Goal: Information Seeking & Learning: Learn about a topic

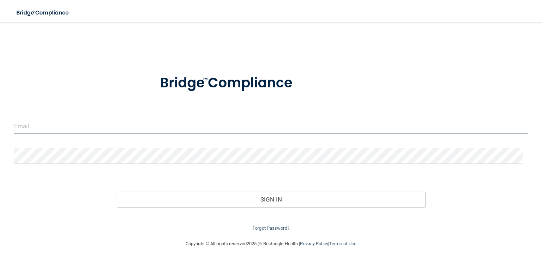
click at [107, 129] on input "email" at bounding box center [271, 127] width 514 height 16
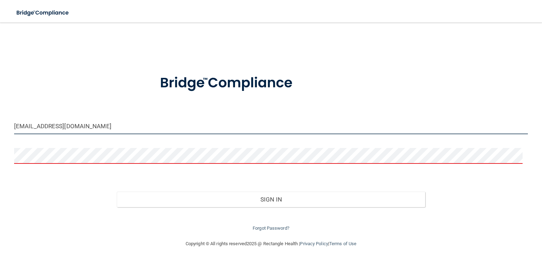
click at [126, 126] on input "tiffanydai102180@gmail.com" at bounding box center [271, 127] width 514 height 16
type input "tiffany.creisher@gmail.com"
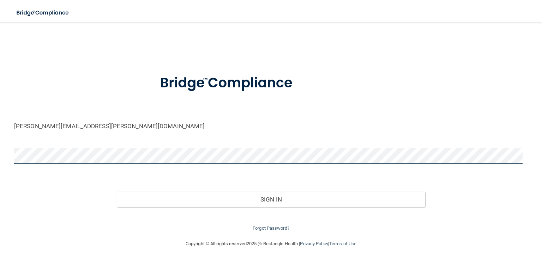
click at [117, 192] on button "Sign In" at bounding box center [271, 200] width 308 height 16
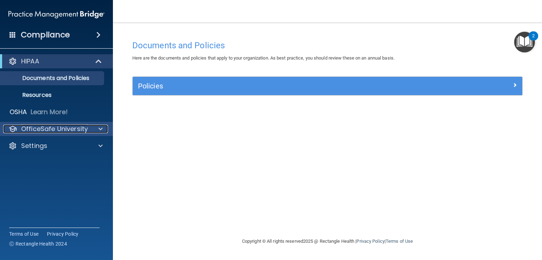
click at [67, 127] on p "OfficeSafe University" at bounding box center [54, 129] width 67 height 8
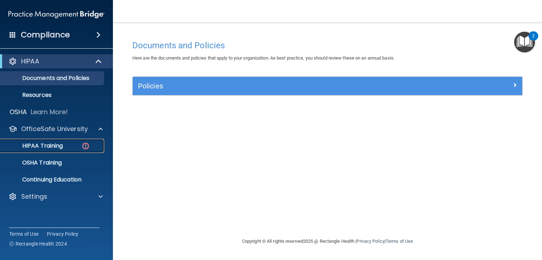
click at [48, 147] on p "HIPAA Training" at bounding box center [34, 146] width 58 height 7
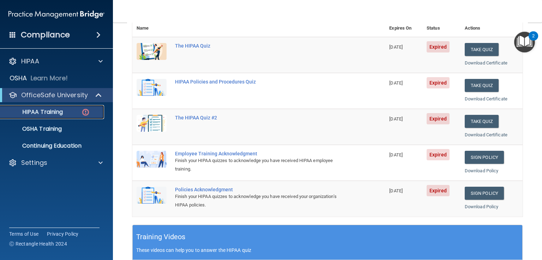
scroll to position [99, 0]
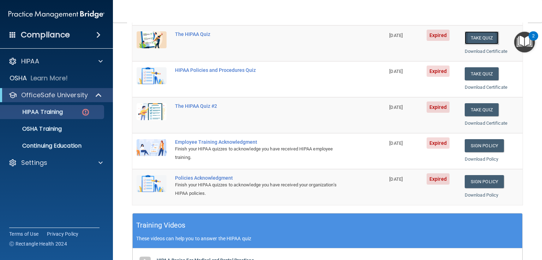
click at [467, 38] on button "Take Quiz" at bounding box center [482, 37] width 34 height 13
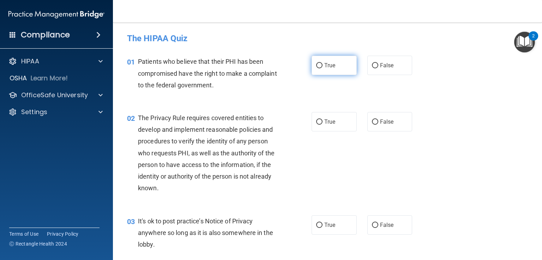
click at [317, 68] on input "True" at bounding box center [319, 65] width 6 height 5
radio input "true"
click at [316, 125] on input "True" at bounding box center [319, 122] width 6 height 5
radio input "true"
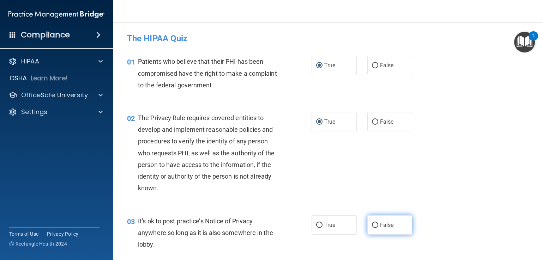
click at [372, 224] on input "False" at bounding box center [375, 225] width 6 height 5
radio input "true"
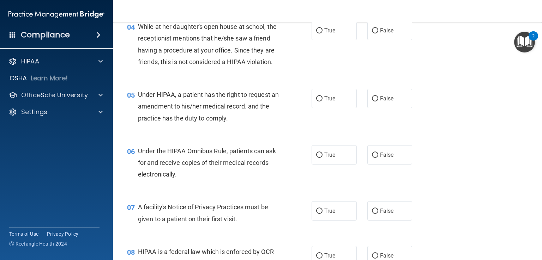
scroll to position [251, 0]
click at [374, 32] on input "False" at bounding box center [375, 30] width 6 height 5
radio input "true"
click at [372, 101] on input "False" at bounding box center [375, 98] width 6 height 5
radio input "true"
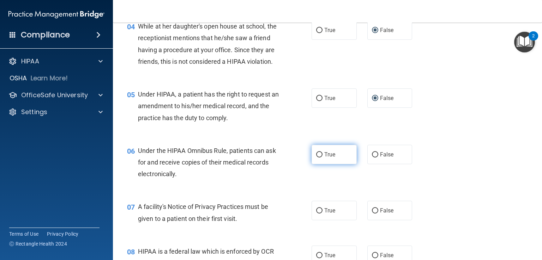
click at [316, 158] on input "True" at bounding box center [319, 154] width 6 height 5
radio input "true"
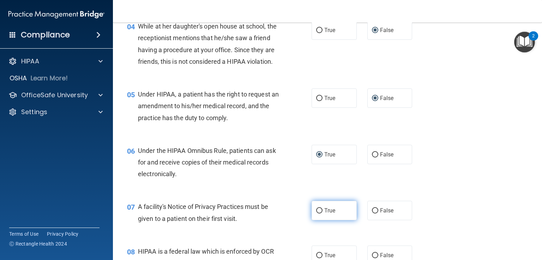
click at [316, 214] on input "True" at bounding box center [319, 211] width 6 height 5
radio input "true"
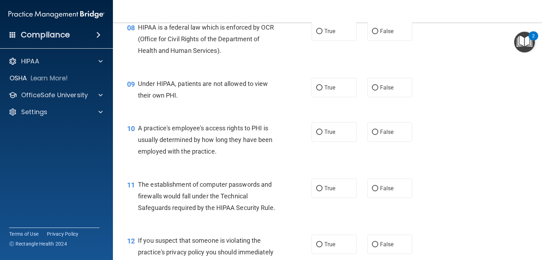
scroll to position [477, 0]
click at [316, 33] on input "True" at bounding box center [319, 30] width 6 height 5
radio input "true"
click at [372, 90] on input "False" at bounding box center [375, 86] width 6 height 5
radio input "true"
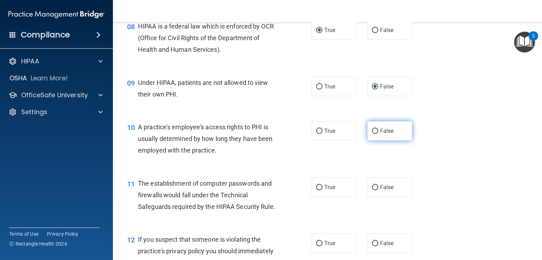
click at [372, 134] on input "False" at bounding box center [375, 131] width 6 height 5
radio input "true"
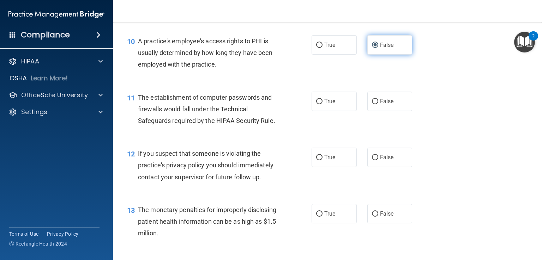
scroll to position [573, 0]
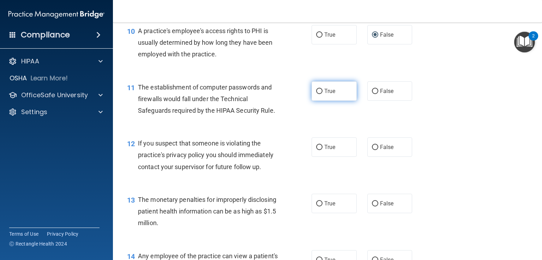
click at [316, 94] on input "True" at bounding box center [319, 91] width 6 height 5
radio input "true"
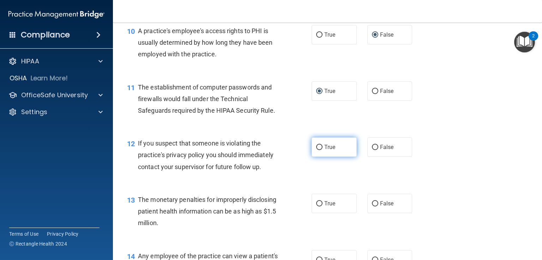
click at [318, 150] on input "True" at bounding box center [319, 147] width 6 height 5
radio input "true"
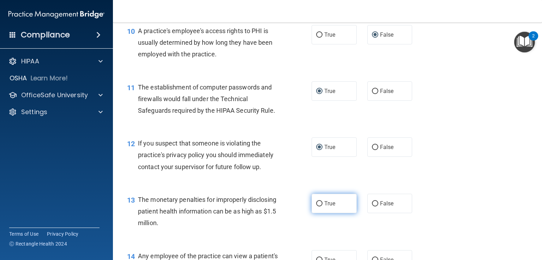
click at [316, 207] on input "True" at bounding box center [319, 203] width 6 height 5
radio input "true"
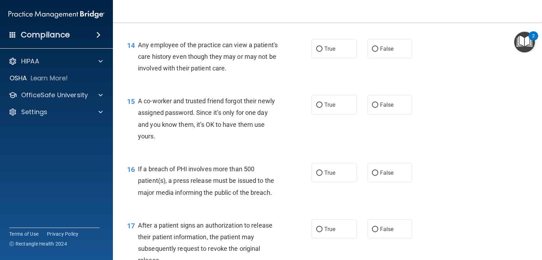
scroll to position [787, 0]
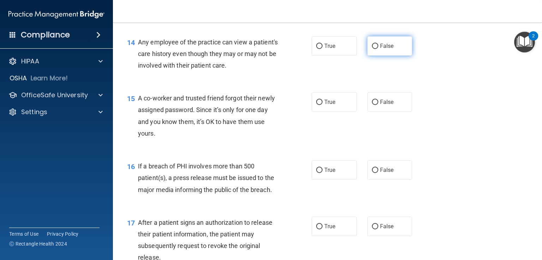
click at [372, 49] on input "False" at bounding box center [375, 46] width 6 height 5
radio input "true"
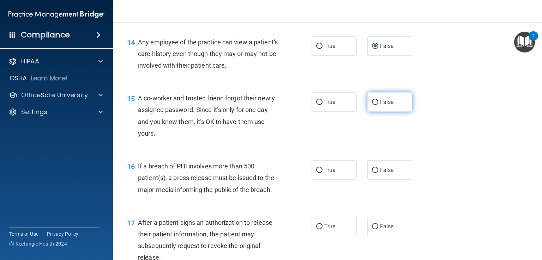
click at [372, 105] on input "False" at bounding box center [375, 102] width 6 height 5
radio input "true"
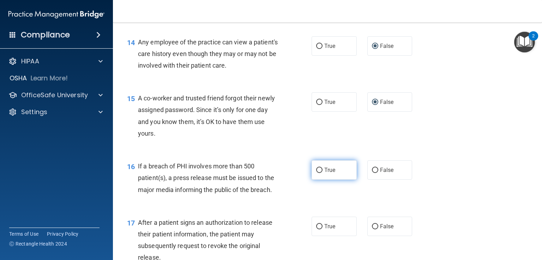
click at [313, 180] on label "True" at bounding box center [334, 170] width 45 height 19
click at [316, 173] on input "True" at bounding box center [319, 170] width 6 height 5
radio input "true"
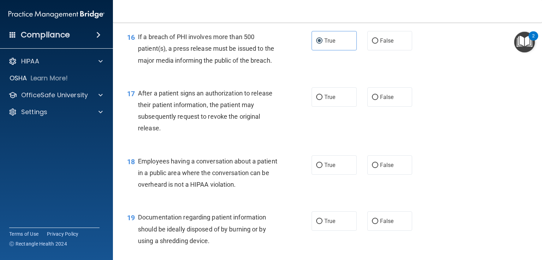
scroll to position [918, 0]
click at [318, 99] on input "True" at bounding box center [319, 96] width 6 height 5
radio input "true"
click at [372, 167] on input "False" at bounding box center [375, 164] width 6 height 5
radio input "true"
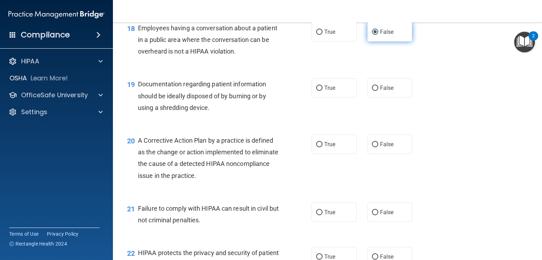
scroll to position [1050, 0]
click at [316, 91] on input "True" at bounding box center [319, 87] width 6 height 5
radio input "true"
click at [316, 147] on input "True" at bounding box center [319, 144] width 6 height 5
radio input "true"
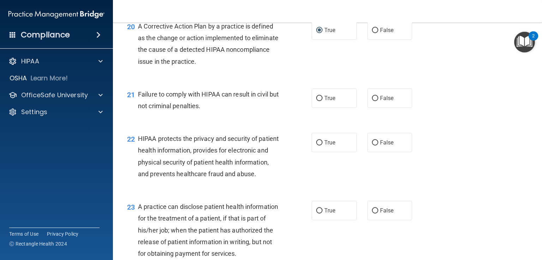
scroll to position [1166, 0]
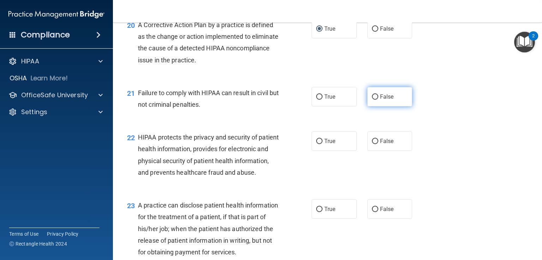
click at [372, 100] on input "False" at bounding box center [375, 97] width 6 height 5
radio input "true"
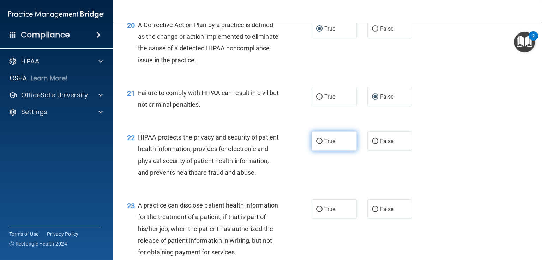
click at [317, 144] on input "True" at bounding box center [319, 141] width 6 height 5
radio input "true"
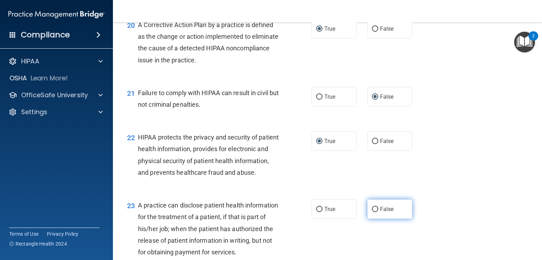
click at [373, 219] on label "False" at bounding box center [389, 209] width 45 height 19
click at [373, 212] on input "False" at bounding box center [375, 209] width 6 height 5
radio input "true"
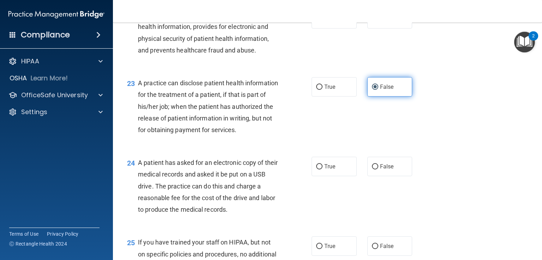
scroll to position [1291, 0]
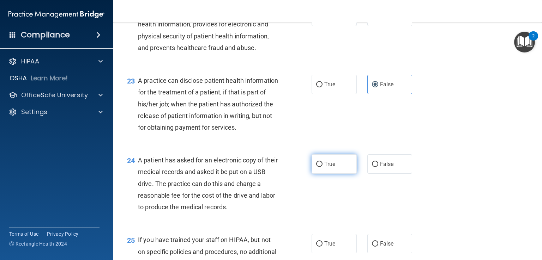
click at [316, 167] on input "True" at bounding box center [319, 164] width 6 height 5
radio input "true"
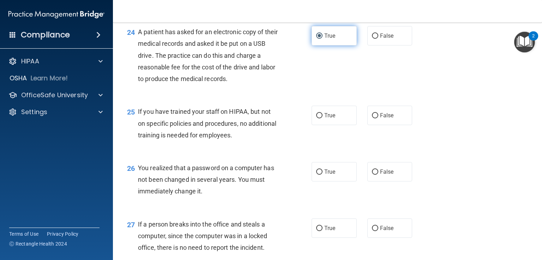
scroll to position [1419, 0]
click at [372, 119] on input "False" at bounding box center [375, 116] width 6 height 5
radio input "true"
click at [316, 175] on input "True" at bounding box center [319, 172] width 6 height 5
radio input "true"
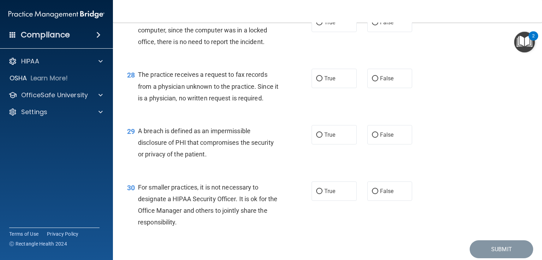
scroll to position [1625, 0]
click at [372, 25] on input "False" at bounding box center [375, 22] width 6 height 5
radio input "true"
click at [372, 81] on input "False" at bounding box center [375, 78] width 6 height 5
radio input "true"
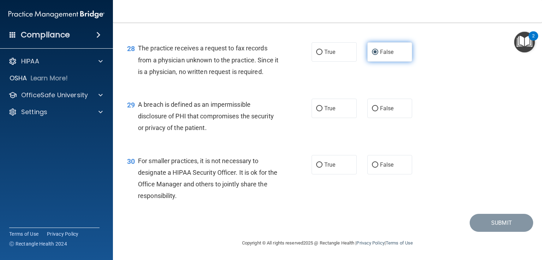
scroll to position [1675, 0]
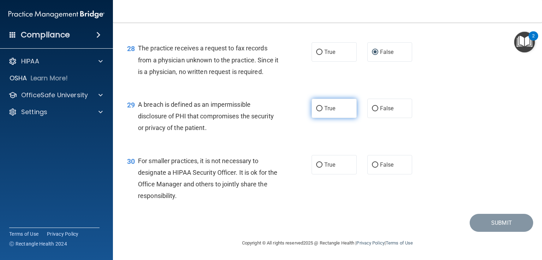
click at [316, 111] on input "True" at bounding box center [319, 108] width 6 height 5
radio input "true"
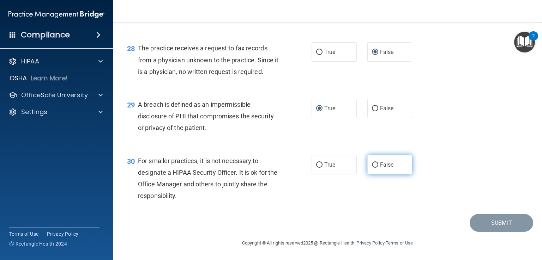
click at [372, 168] on input "False" at bounding box center [375, 165] width 6 height 5
radio input "true"
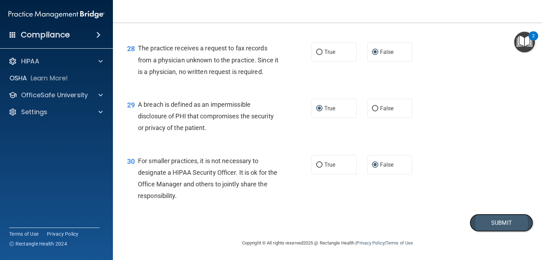
click at [485, 225] on button "Submit" at bounding box center [502, 223] width 64 height 18
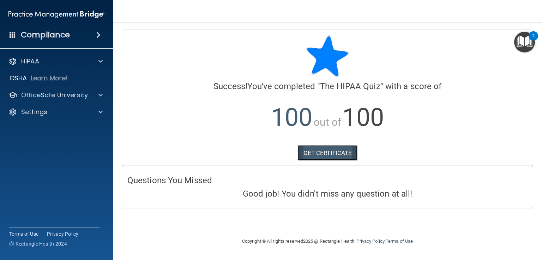
click at [336, 156] on link "GET CERTIFICATE" at bounding box center [327, 153] width 60 height 16
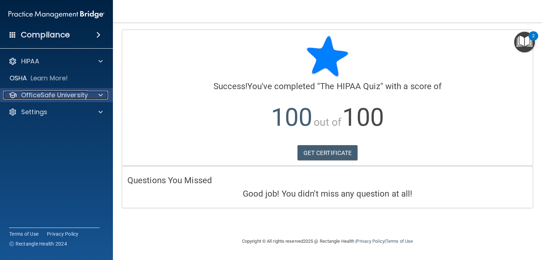
click at [65, 93] on p "OfficeSafe University" at bounding box center [54, 95] width 67 height 8
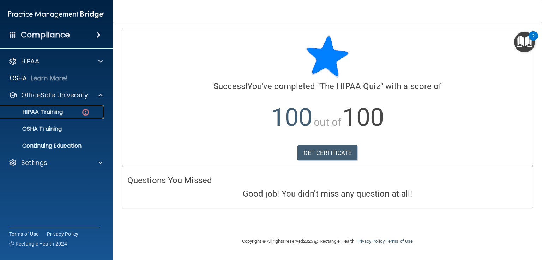
click at [64, 113] on div "HIPAA Training" at bounding box center [53, 112] width 96 height 7
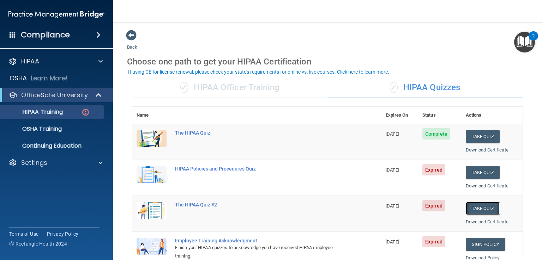
click at [487, 205] on button "Take Quiz" at bounding box center [483, 208] width 34 height 13
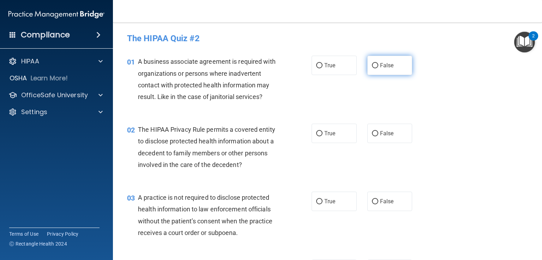
click at [374, 65] on input "False" at bounding box center [375, 65] width 6 height 5
radio input "true"
click at [316, 133] on input "True" at bounding box center [319, 133] width 6 height 5
radio input "true"
click at [372, 200] on input "False" at bounding box center [375, 201] width 6 height 5
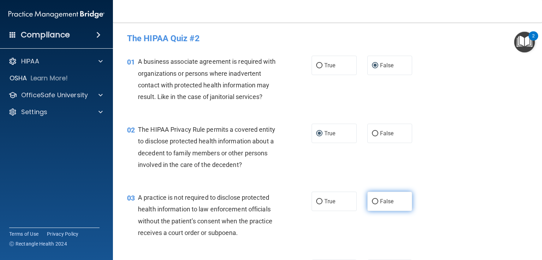
radio input "true"
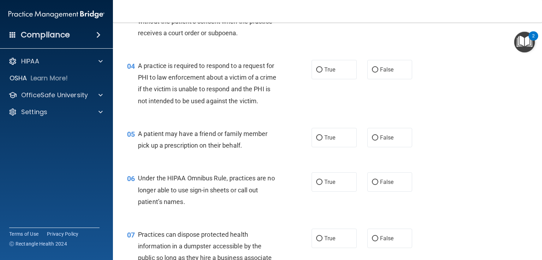
scroll to position [201, 0]
click at [316, 70] on input "True" at bounding box center [319, 69] width 6 height 5
radio input "true"
click at [318, 140] on input "True" at bounding box center [319, 137] width 6 height 5
radio input "true"
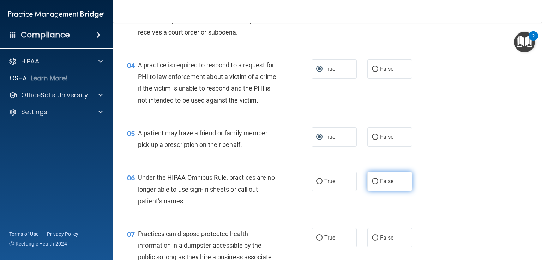
click at [372, 185] on input "False" at bounding box center [375, 181] width 6 height 5
radio input "true"
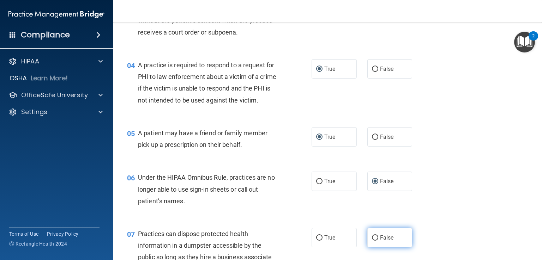
click at [372, 241] on input "False" at bounding box center [375, 238] width 6 height 5
radio input "true"
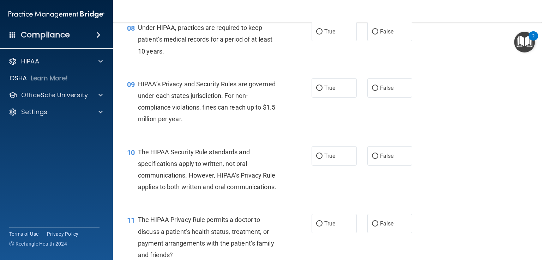
scroll to position [488, 0]
click at [372, 34] on input "False" at bounding box center [375, 31] width 6 height 5
radio input "true"
click at [372, 90] on input "False" at bounding box center [375, 87] width 6 height 5
radio input "true"
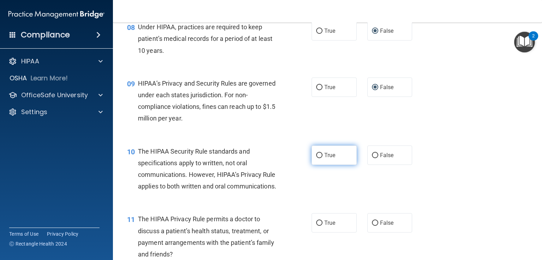
click at [317, 158] on input "True" at bounding box center [319, 155] width 6 height 5
radio input "true"
click at [318, 226] on input "True" at bounding box center [319, 223] width 6 height 5
radio input "true"
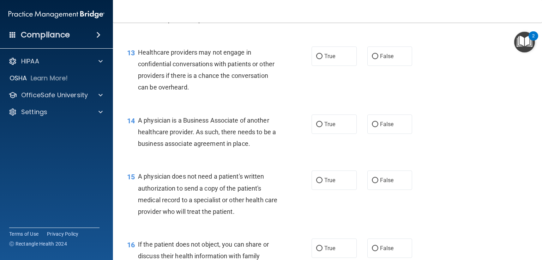
scroll to position [768, 0]
click at [318, 13] on input "True" at bounding box center [319, 10] width 6 height 5
radio input "true"
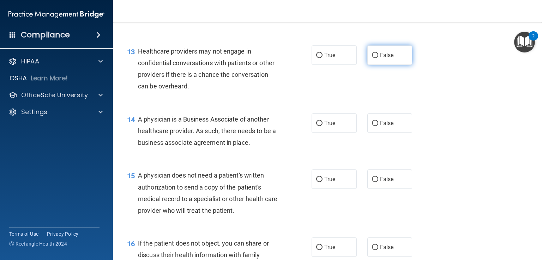
click at [372, 58] on input "False" at bounding box center [375, 55] width 6 height 5
radio input "true"
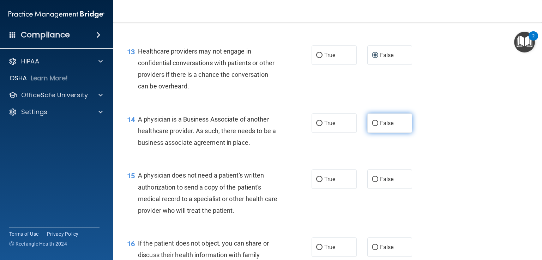
click at [373, 126] on input "False" at bounding box center [375, 123] width 6 height 5
radio input "true"
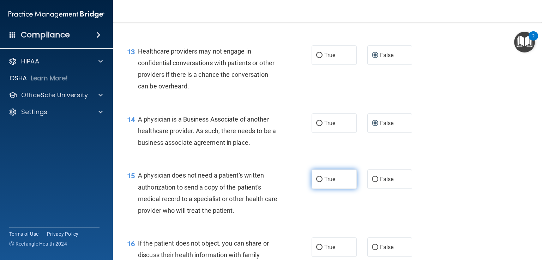
click at [316, 182] on input "True" at bounding box center [319, 179] width 6 height 5
radio input "true"
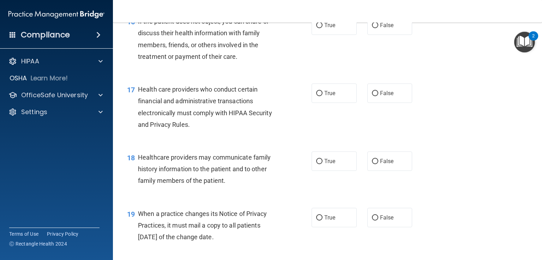
scroll to position [1002, 0]
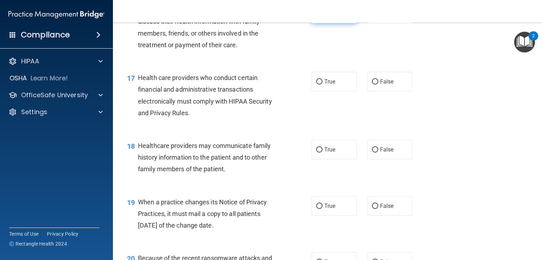
click at [316, 17] on input "True" at bounding box center [319, 13] width 6 height 5
radio input "true"
click at [316, 85] on input "True" at bounding box center [319, 81] width 6 height 5
radio input "true"
click at [372, 153] on input "False" at bounding box center [375, 149] width 6 height 5
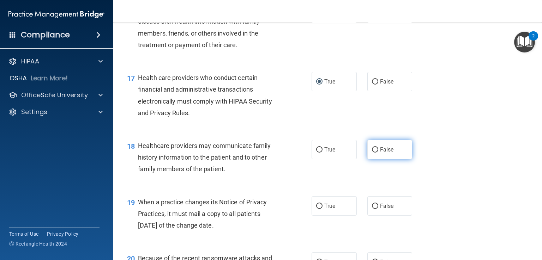
radio input "true"
click at [316, 209] on input "True" at bounding box center [319, 206] width 6 height 5
radio input "true"
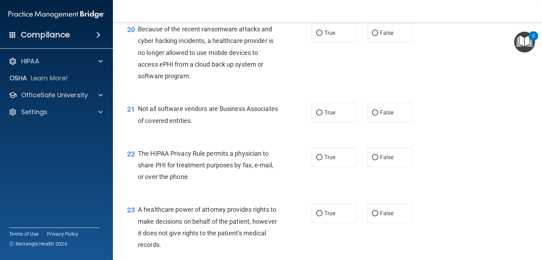
scroll to position [1236, 0]
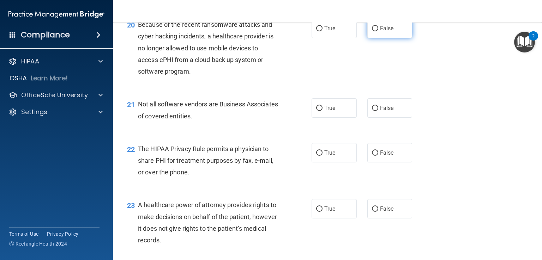
click at [372, 31] on input "False" at bounding box center [375, 28] width 6 height 5
radio input "true"
click at [317, 111] on input "True" at bounding box center [319, 108] width 6 height 5
radio input "true"
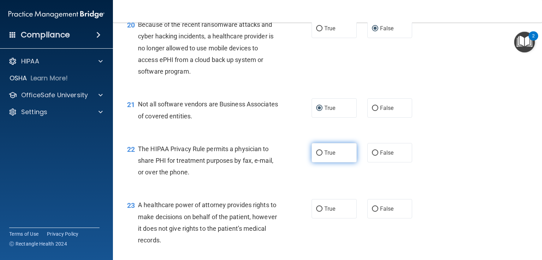
click at [316, 156] on input "True" at bounding box center [319, 153] width 6 height 5
radio input "true"
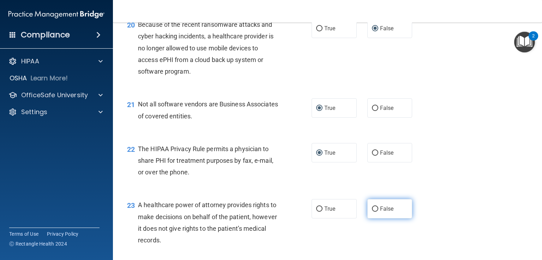
click at [373, 212] on input "False" at bounding box center [375, 209] width 6 height 5
radio input "true"
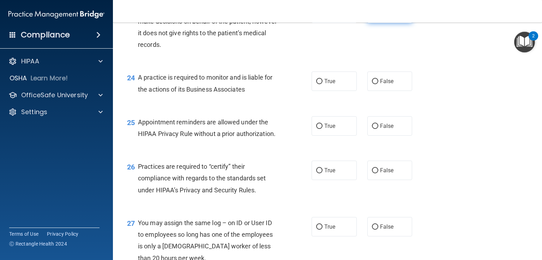
scroll to position [1431, 0]
click at [372, 85] on input "False" at bounding box center [375, 82] width 6 height 5
radio input "true"
click at [316, 130] on input "True" at bounding box center [319, 127] width 6 height 5
radio input "true"
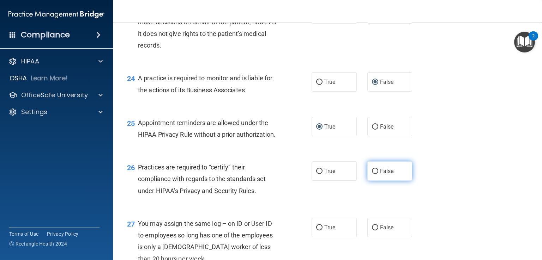
click at [372, 174] on input "False" at bounding box center [375, 171] width 6 height 5
radio input "true"
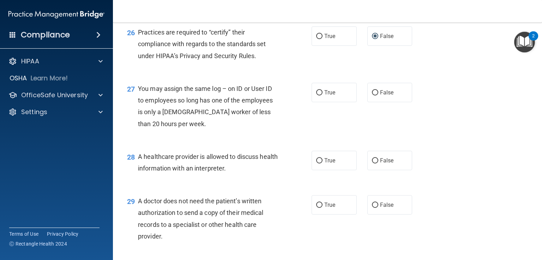
scroll to position [1567, 0]
click at [372, 95] on input "False" at bounding box center [375, 92] width 6 height 5
radio input "true"
click at [318, 163] on input "True" at bounding box center [319, 160] width 6 height 5
radio input "true"
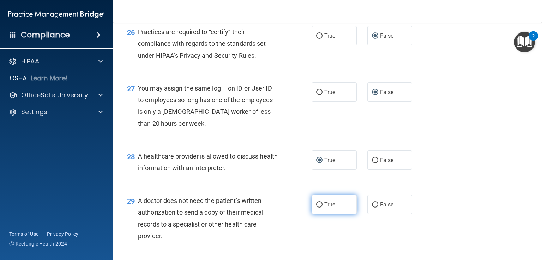
click at [316, 208] on input "True" at bounding box center [319, 205] width 6 height 5
radio input "true"
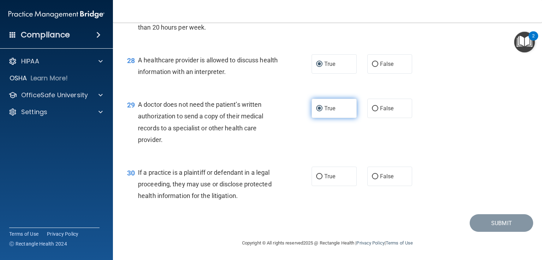
scroll to position [1687, 0]
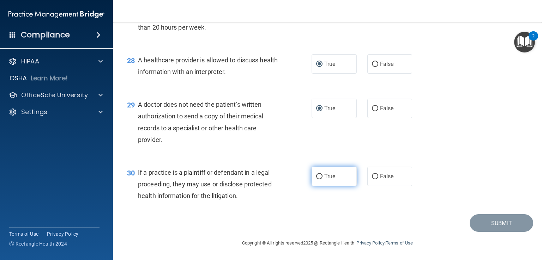
click at [316, 176] on input "True" at bounding box center [319, 176] width 6 height 5
radio input "true"
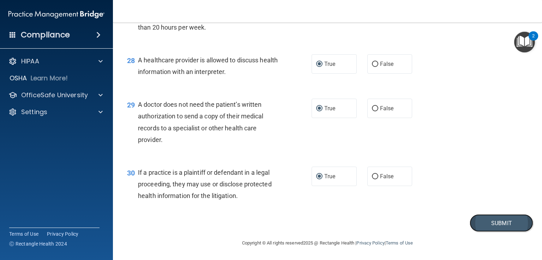
click at [478, 224] on button "Submit" at bounding box center [502, 224] width 64 height 18
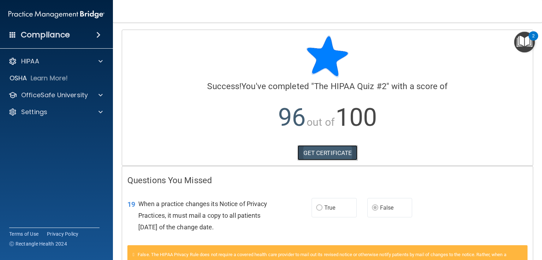
click at [331, 155] on link "GET CERTIFICATE" at bounding box center [327, 153] width 60 height 16
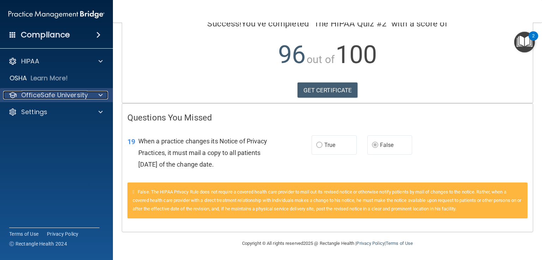
click at [78, 93] on p "OfficeSafe University" at bounding box center [54, 95] width 67 height 8
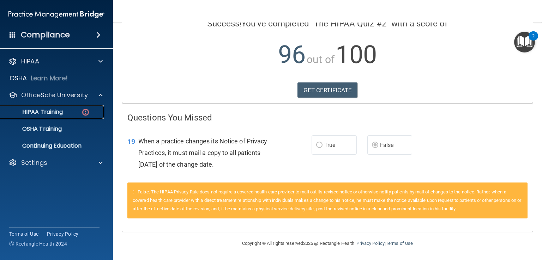
click at [69, 108] on link "HIPAA Training" at bounding box center [48, 112] width 111 height 14
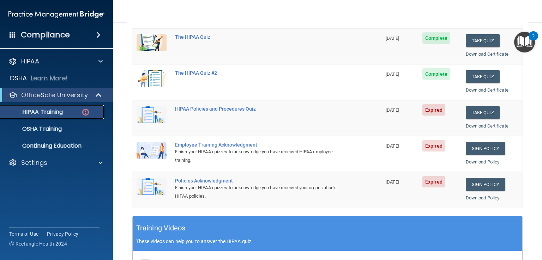
scroll to position [97, 0]
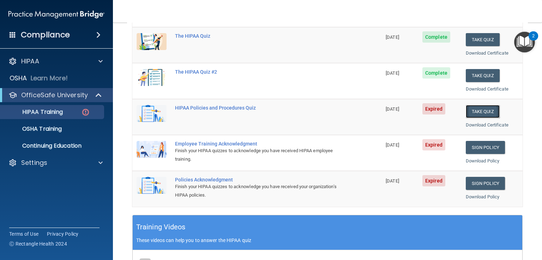
click at [479, 113] on button "Take Quiz" at bounding box center [483, 111] width 34 height 13
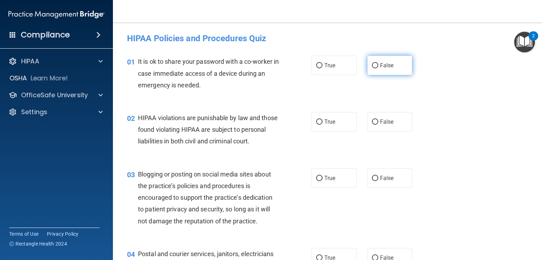
click at [372, 65] on input "False" at bounding box center [375, 65] width 6 height 5
radio input "true"
click at [318, 122] on input "True" at bounding box center [319, 122] width 6 height 5
radio input "true"
click at [373, 188] on label "False" at bounding box center [389, 178] width 45 height 19
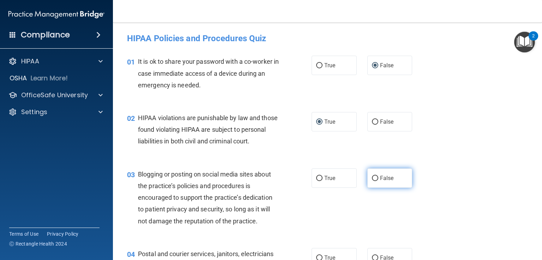
click at [373, 181] on input "False" at bounding box center [375, 178] width 6 height 5
radio input "true"
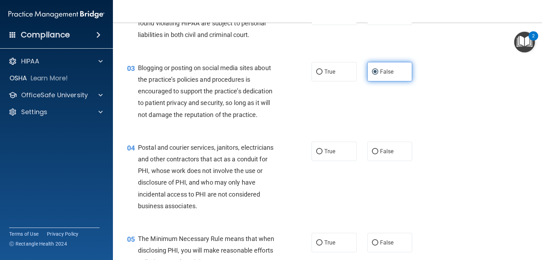
scroll to position [123, 0]
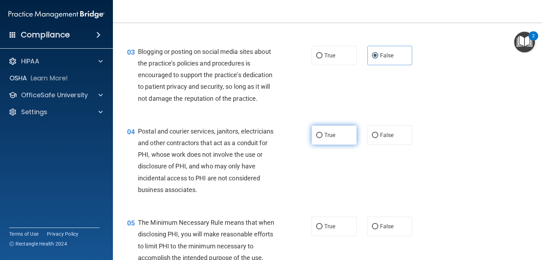
click at [316, 138] on input "True" at bounding box center [319, 135] width 6 height 5
radio input "true"
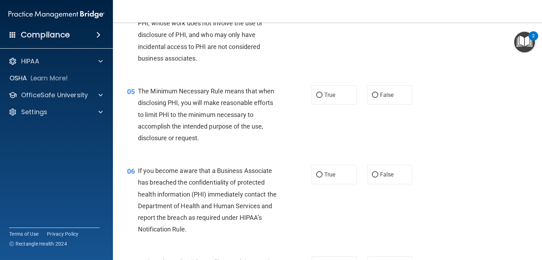
scroll to position [255, 0]
click at [316, 98] on input "True" at bounding box center [319, 94] width 6 height 5
radio input "true"
click at [372, 177] on input "False" at bounding box center [375, 174] width 6 height 5
radio input "true"
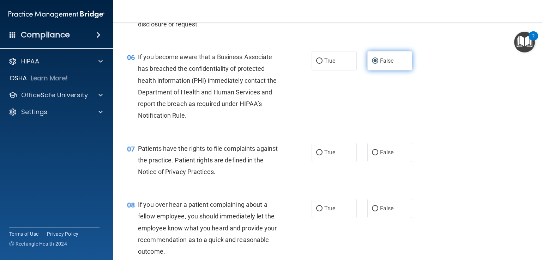
scroll to position [373, 0]
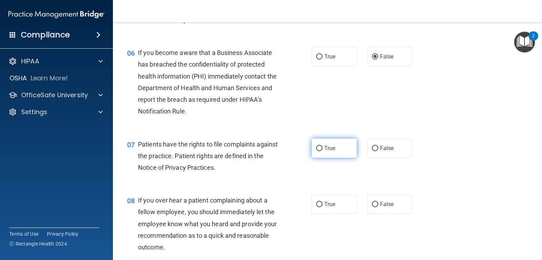
click at [315, 158] on label "True" at bounding box center [334, 148] width 45 height 19
click at [316, 151] on input "True" at bounding box center [319, 148] width 6 height 5
radio input "true"
click at [316, 151] on input "True" at bounding box center [319, 148] width 6 height 5
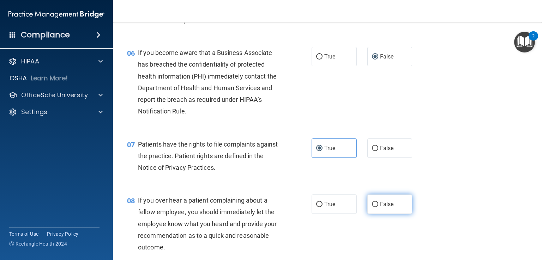
click at [373, 207] on input "False" at bounding box center [375, 204] width 6 height 5
radio input "true"
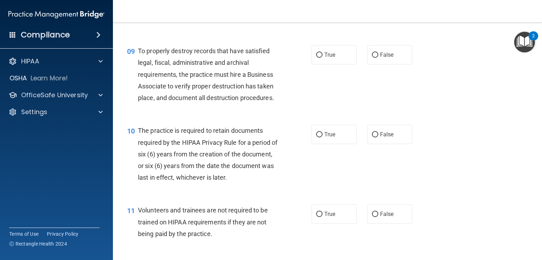
scroll to position [608, 0]
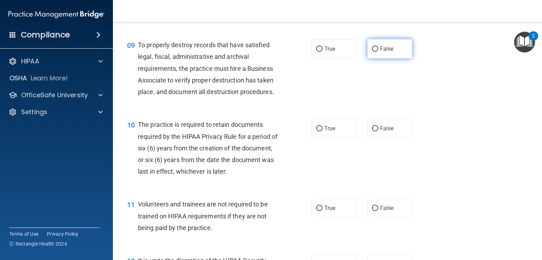
click at [373, 52] on input "False" at bounding box center [375, 49] width 6 height 5
radio input "true"
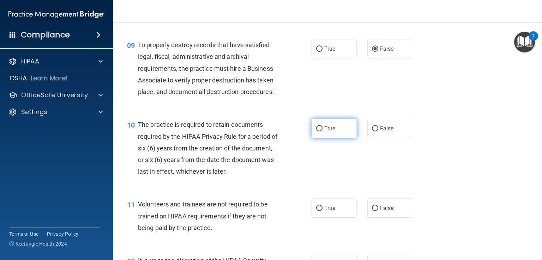
click at [316, 132] on input "True" at bounding box center [319, 128] width 6 height 5
radio input "true"
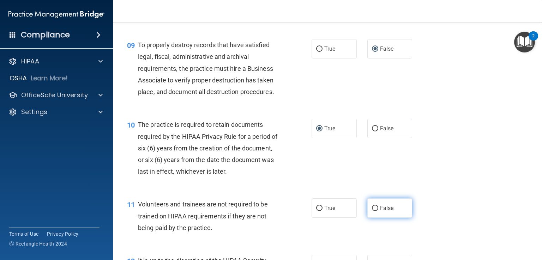
click at [372, 211] on input "False" at bounding box center [375, 208] width 6 height 5
radio input "true"
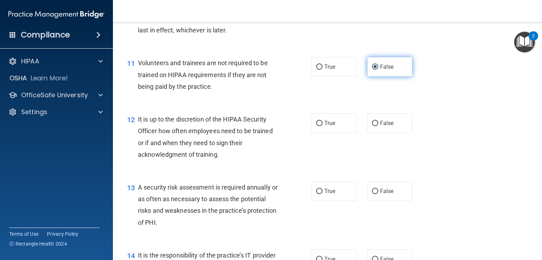
scroll to position [750, 0]
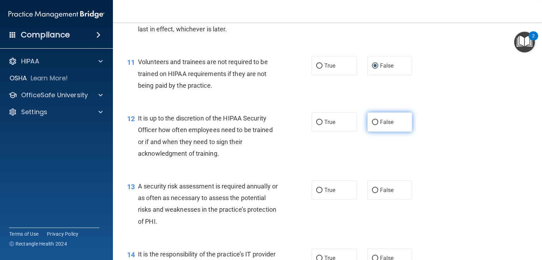
click at [372, 125] on input "False" at bounding box center [375, 122] width 6 height 5
radio input "true"
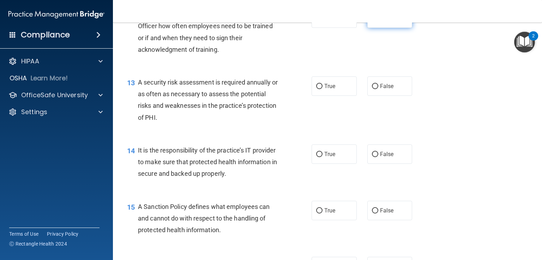
scroll to position [855, 0]
click at [316, 89] on input "True" at bounding box center [319, 86] width 6 height 5
radio input "true"
click at [372, 157] on input "False" at bounding box center [375, 154] width 6 height 5
radio input "true"
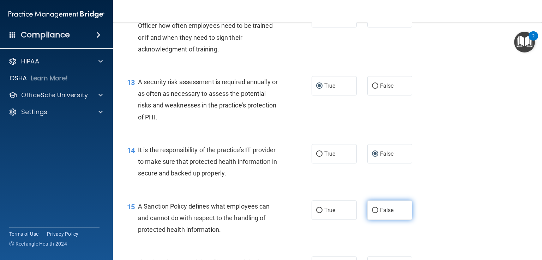
click at [372, 213] on input "False" at bounding box center [375, 210] width 6 height 5
radio input "true"
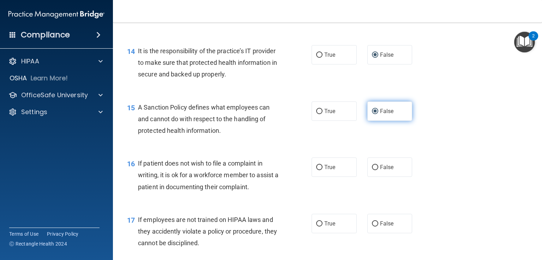
scroll to position [953, 0]
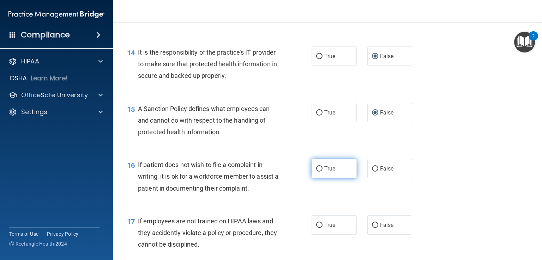
click at [317, 172] on input "True" at bounding box center [319, 169] width 6 height 5
radio input "true"
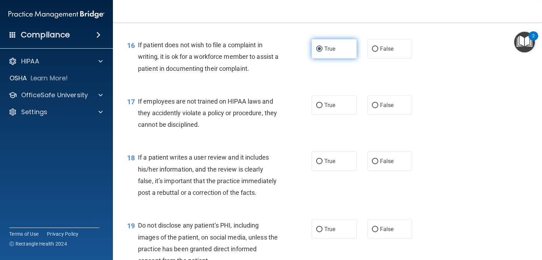
scroll to position [1073, 0]
click at [372, 108] on input "False" at bounding box center [375, 105] width 6 height 5
radio input "true"
click at [372, 164] on input "False" at bounding box center [375, 161] width 6 height 5
radio input "true"
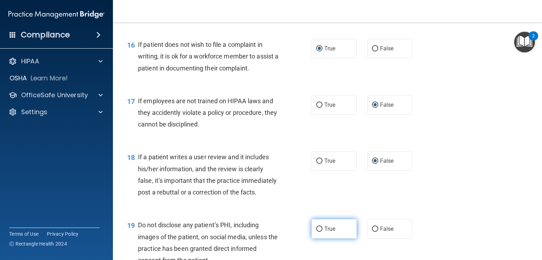
click at [316, 232] on input "True" at bounding box center [319, 229] width 6 height 5
radio input "true"
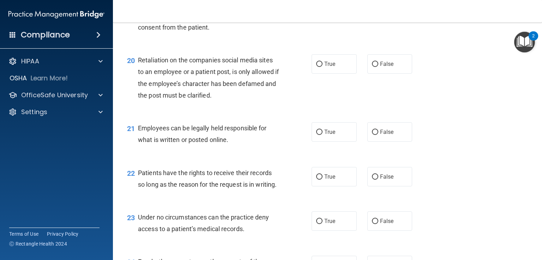
scroll to position [1332, 0]
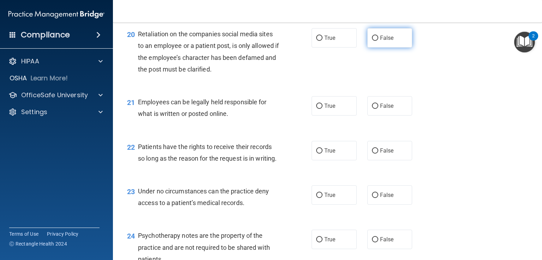
click at [373, 41] on input "False" at bounding box center [375, 38] width 6 height 5
radio input "true"
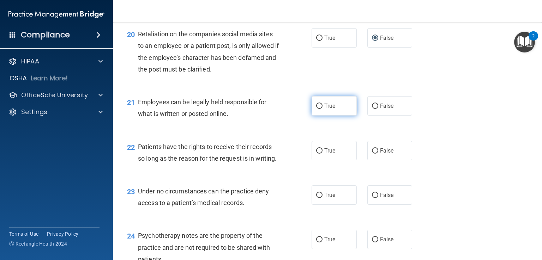
click at [316, 109] on input "True" at bounding box center [319, 106] width 6 height 5
radio input "true"
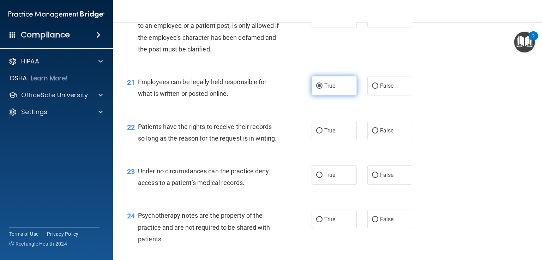
scroll to position [1363, 0]
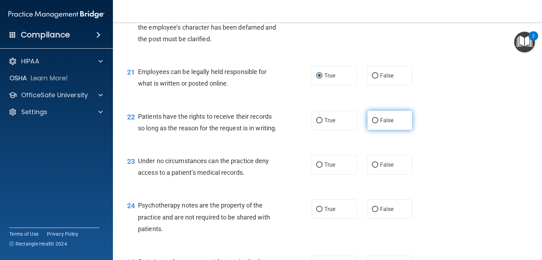
click at [372, 123] on input "False" at bounding box center [375, 120] width 6 height 5
radio input "true"
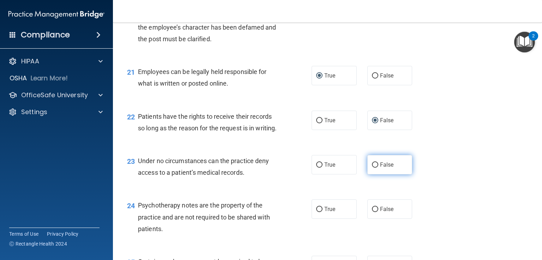
click at [373, 168] on input "False" at bounding box center [375, 165] width 6 height 5
radio input "true"
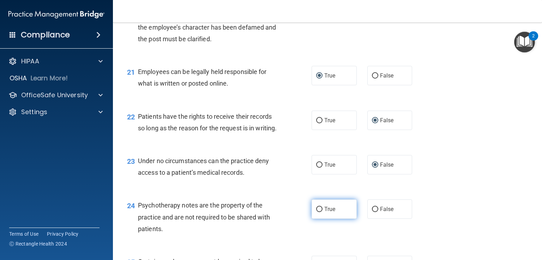
click at [317, 212] on input "True" at bounding box center [319, 209] width 6 height 5
radio input "true"
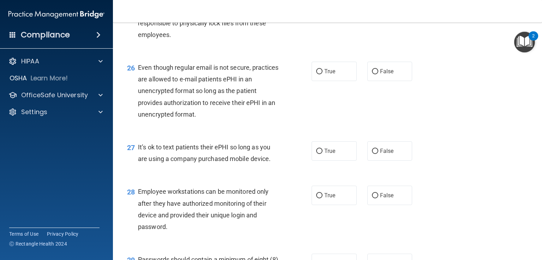
scroll to position [1627, 0]
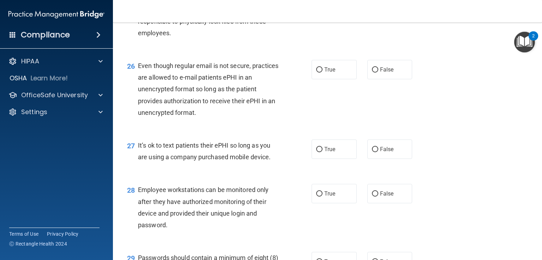
click at [317, 5] on input "True" at bounding box center [319, 1] width 6 height 5
radio input "true"
click at [318, 73] on input "True" at bounding box center [319, 69] width 6 height 5
radio input "true"
click at [372, 152] on input "False" at bounding box center [375, 149] width 6 height 5
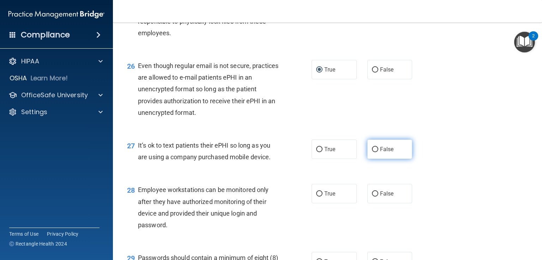
radio input "true"
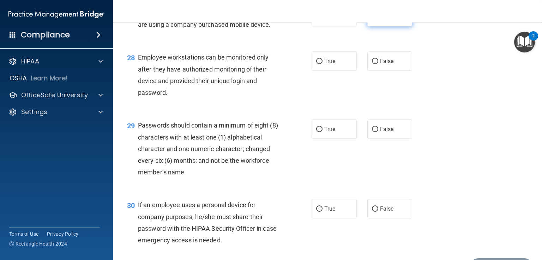
scroll to position [1768, 0]
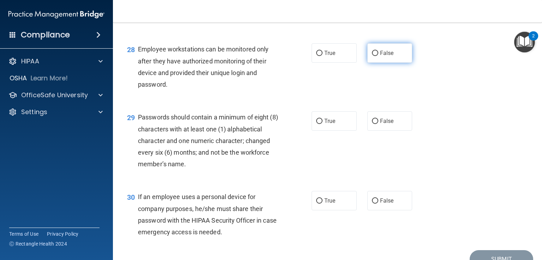
click at [372, 56] on input "False" at bounding box center [375, 53] width 6 height 5
radio input "true"
click at [316, 124] on input "True" at bounding box center [319, 121] width 6 height 5
radio input "true"
click at [372, 204] on input "False" at bounding box center [375, 201] width 6 height 5
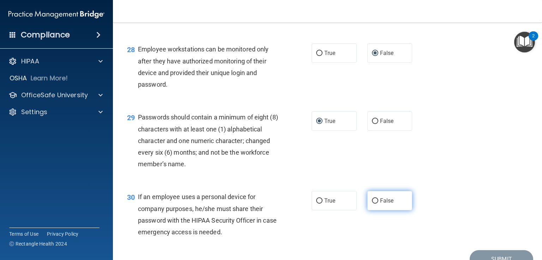
radio input "true"
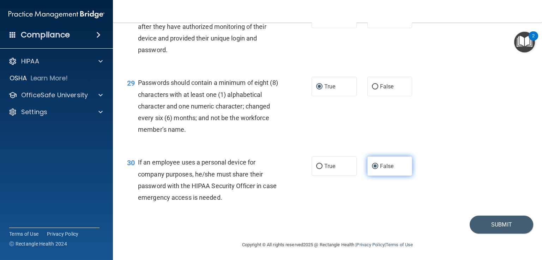
scroll to position [1839, 0]
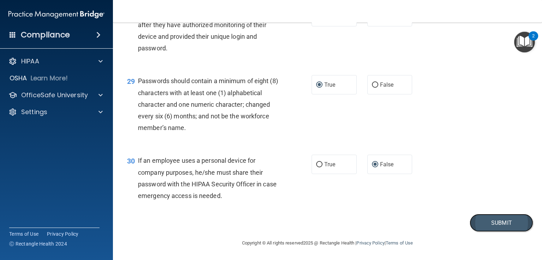
click at [483, 228] on button "Submit" at bounding box center [502, 223] width 64 height 18
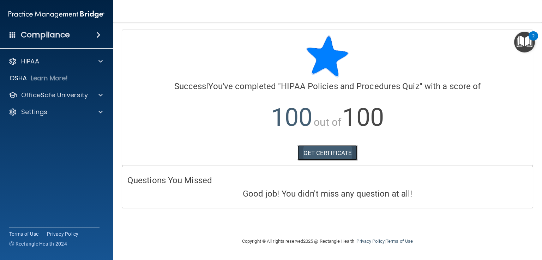
click at [332, 155] on link "GET CERTIFICATE" at bounding box center [327, 153] width 60 height 16
click at [39, 115] on p "Settings" at bounding box center [34, 112] width 26 height 8
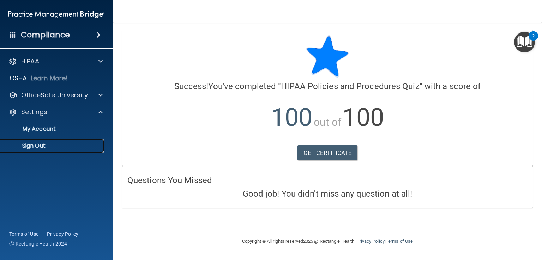
click at [40, 144] on p "Sign Out" at bounding box center [53, 146] width 96 height 7
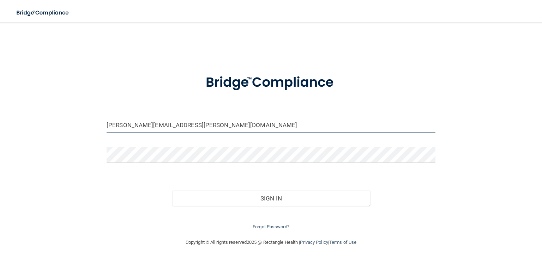
click at [198, 122] on input "tiffany.creisher@gmail.com" at bounding box center [271, 125] width 329 height 16
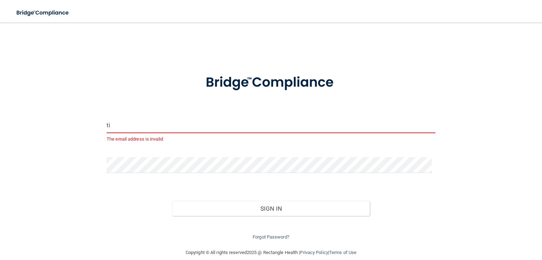
type input "t"
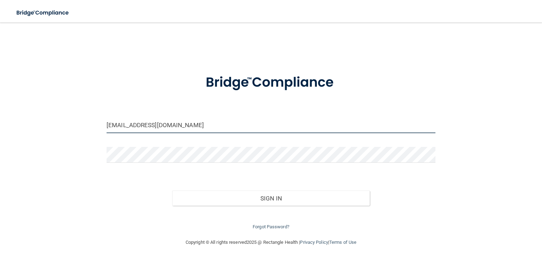
type input "[EMAIL_ADDRESS][DOMAIN_NAME]"
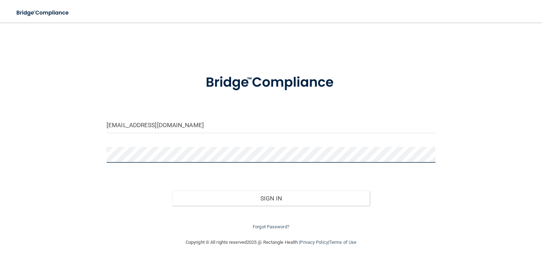
click at [172, 191] on button "Sign In" at bounding box center [270, 199] width 197 height 16
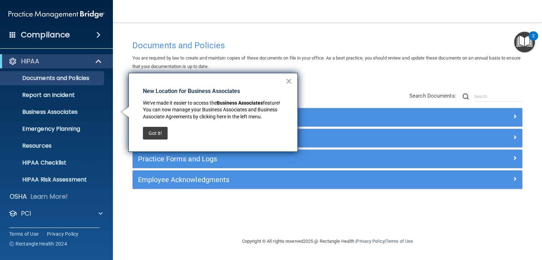
click at [290, 81] on button "×" at bounding box center [288, 81] width 7 height 11
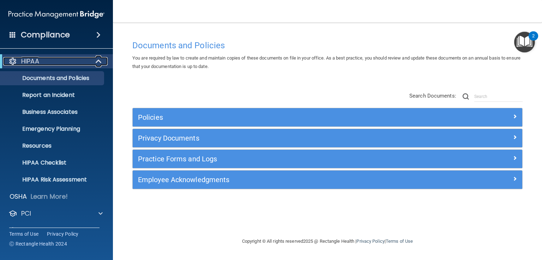
click at [54, 60] on div "HIPAA" at bounding box center [46, 61] width 87 height 8
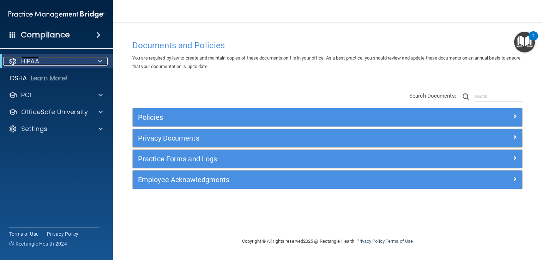
click at [54, 60] on div "HIPAA" at bounding box center [46, 61] width 87 height 8
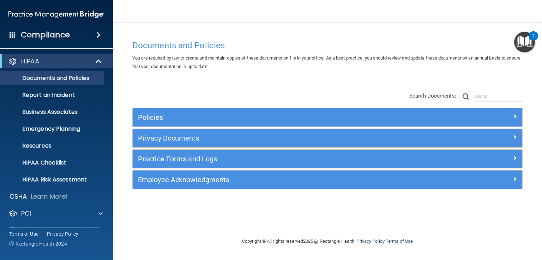
click at [524, 43] on img "Open Resource Center, 2 new notifications" at bounding box center [524, 42] width 21 height 21
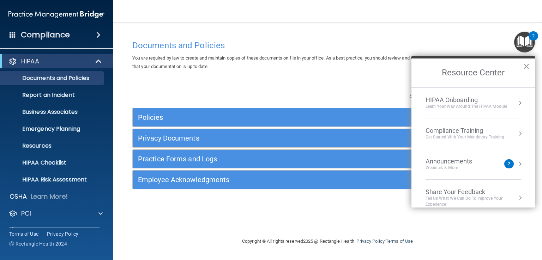
click at [525, 65] on button "×" at bounding box center [526, 66] width 7 height 11
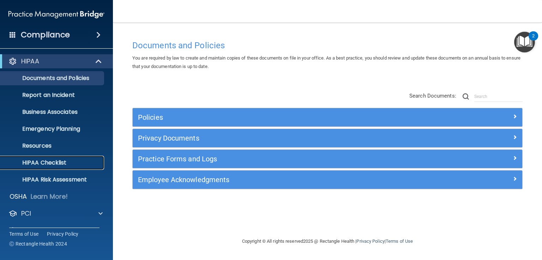
click at [54, 162] on p "HIPAA Checklist" at bounding box center [53, 162] width 96 height 7
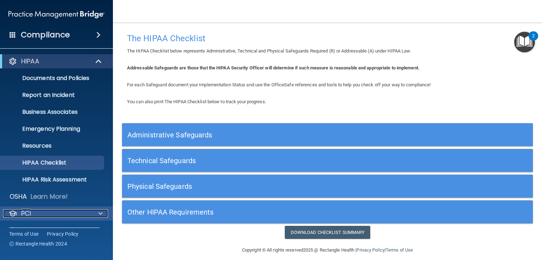
click at [100, 213] on span at bounding box center [100, 214] width 4 height 8
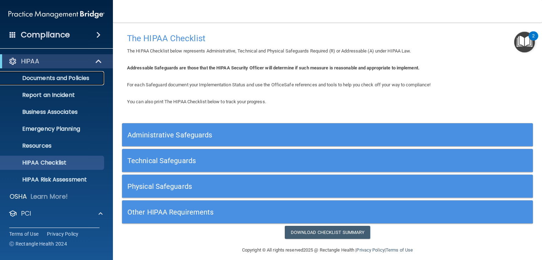
click at [52, 80] on p "Documents and Policies" at bounding box center [53, 78] width 96 height 7
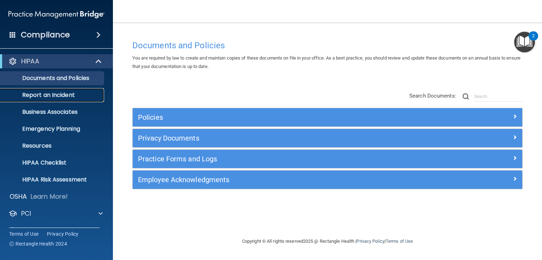
click at [52, 95] on p "Report an Incident" at bounding box center [53, 95] width 96 height 7
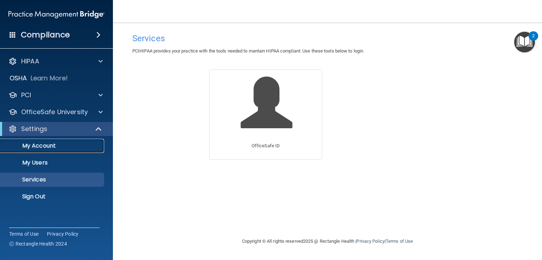
click at [41, 146] on p "My Account" at bounding box center [53, 146] width 96 height 7
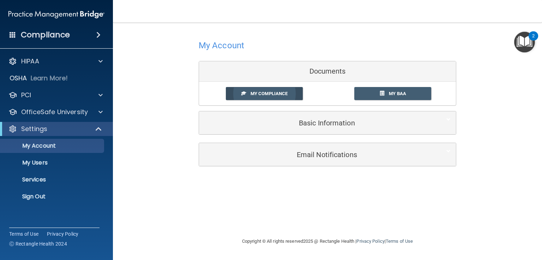
click at [269, 93] on span "My Compliance" at bounding box center [268, 93] width 37 height 5
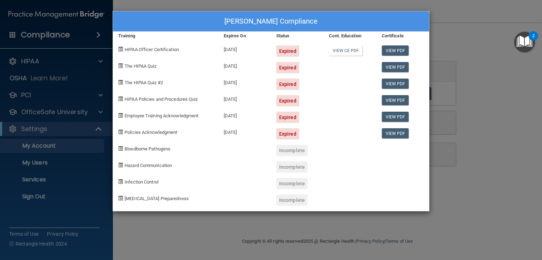
click at [161, 50] on span "HIPAA Officer Certification" at bounding box center [152, 49] width 54 height 5
click at [286, 50] on div "Expired" at bounding box center [287, 51] width 23 height 11
click at [343, 48] on link "View CE PDF" at bounding box center [346, 51] width 34 height 10
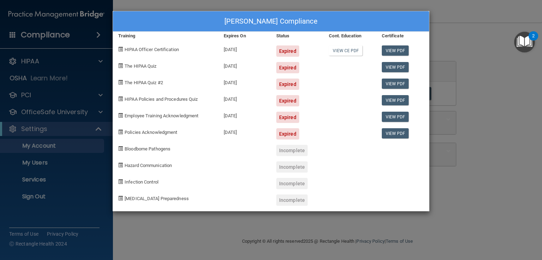
click at [474, 110] on div "Scott Creisher's Compliance Training Expires On Status Cont. Education Certific…" at bounding box center [271, 130] width 542 height 260
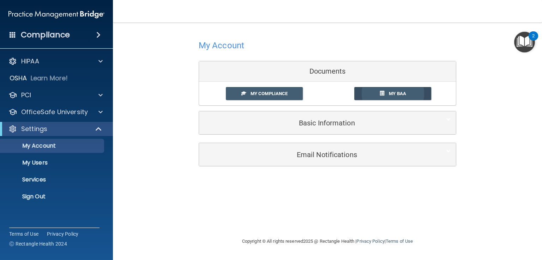
click at [397, 92] on span "My BAA" at bounding box center [397, 93] width 17 height 5
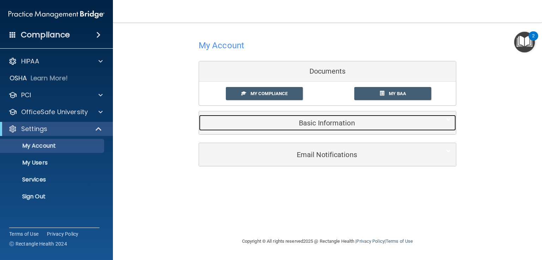
click at [270, 126] on h5 "Basic Information" at bounding box center [316, 123] width 225 height 8
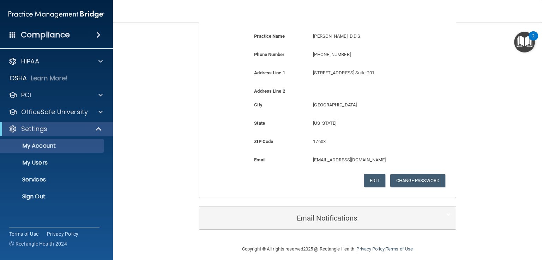
scroll to position [155, 0]
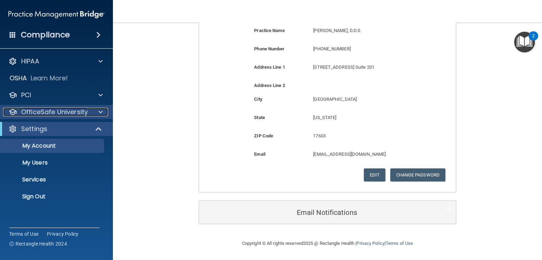
click at [51, 110] on p "OfficeSafe University" at bounding box center [54, 112] width 67 height 8
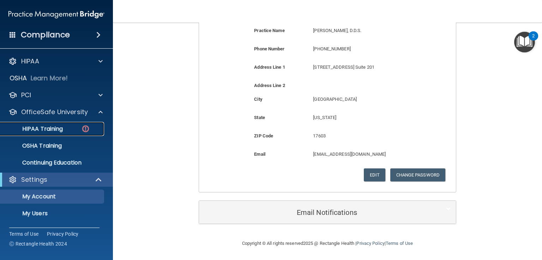
click at [49, 129] on p "HIPAA Training" at bounding box center [34, 129] width 58 height 7
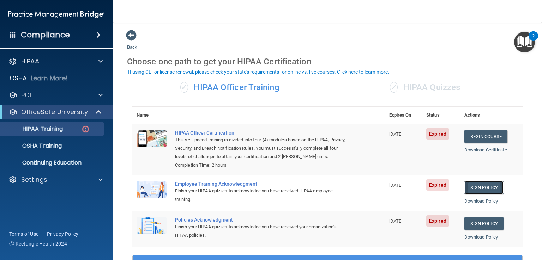
click at [479, 189] on link "Sign Policy" at bounding box center [483, 187] width 39 height 13
click at [477, 225] on link "Sign Policy" at bounding box center [483, 223] width 39 height 13
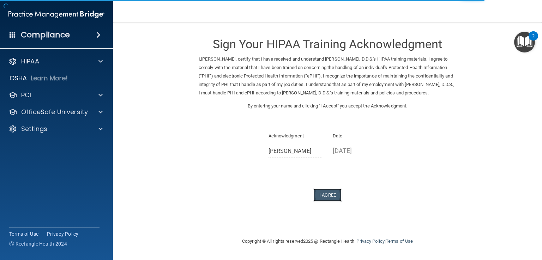
click at [327, 197] on button "I Agree" at bounding box center [327, 195] width 28 height 13
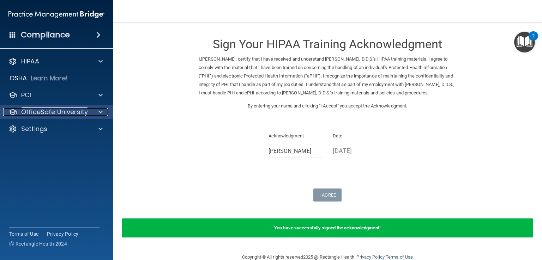
click at [76, 114] on p "OfficeSafe University" at bounding box center [54, 112] width 67 height 8
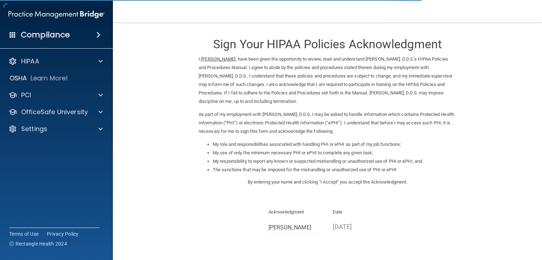
scroll to position [63, 0]
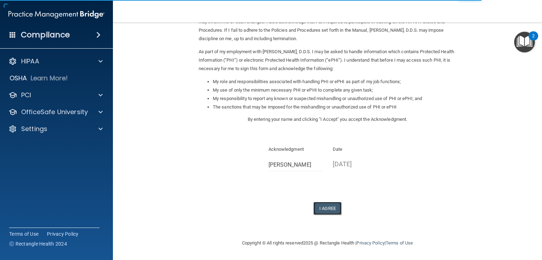
click at [323, 209] on button "I Agree" at bounding box center [327, 208] width 28 height 13
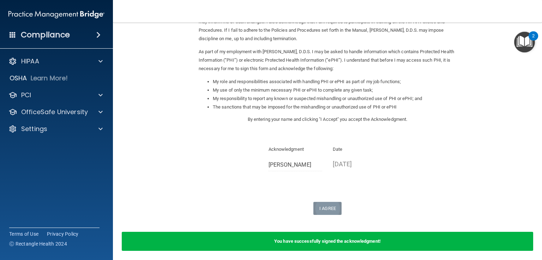
scroll to position [90, 0]
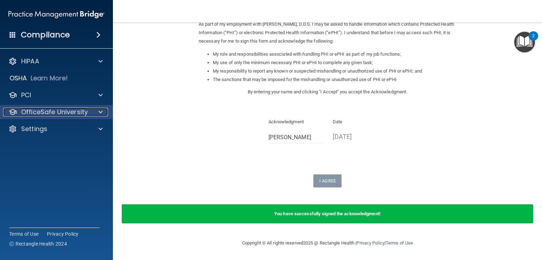
click at [57, 113] on p "OfficeSafe University" at bounding box center [54, 112] width 67 height 8
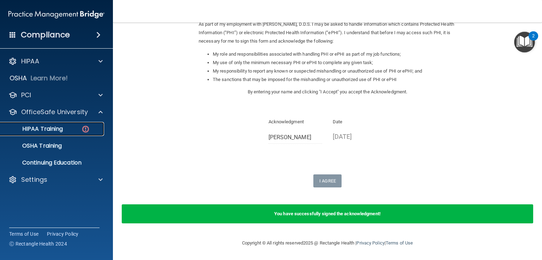
click at [53, 128] on p "HIPAA Training" at bounding box center [34, 129] width 58 height 7
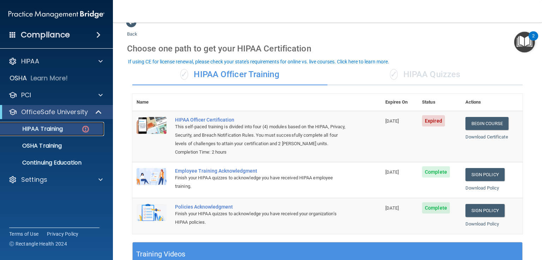
scroll to position [10, 0]
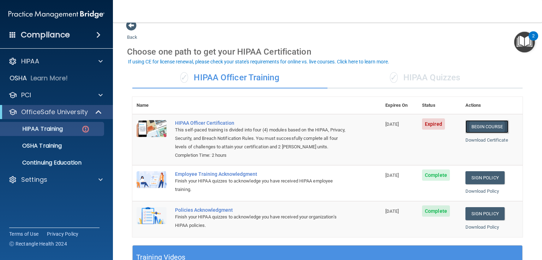
click at [469, 126] on link "Begin Course" at bounding box center [486, 126] width 43 height 13
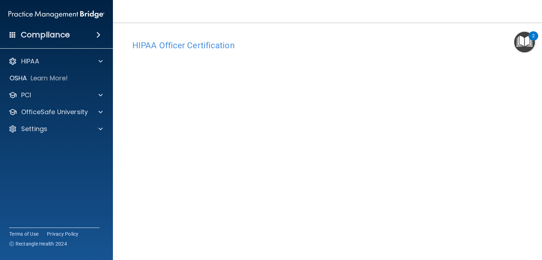
scroll to position [54, 0]
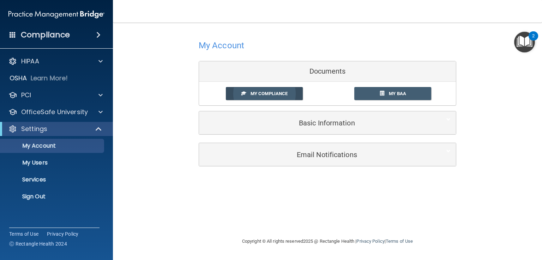
click at [271, 93] on span "My Compliance" at bounding box center [268, 93] width 37 height 5
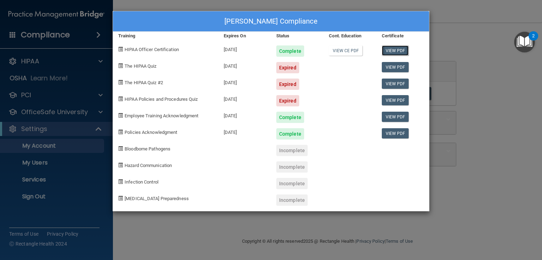
click at [401, 50] on link "View PDF" at bounding box center [395, 51] width 27 height 10
click at [147, 65] on span "The HIPAA Quiz" at bounding box center [141, 66] width 32 height 5
click at [478, 117] on div "Scott Creisher's Compliance Training Expires On Status Cont. Education Certific…" at bounding box center [271, 130] width 542 height 260
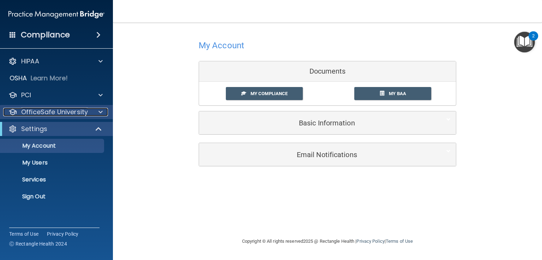
click at [49, 115] on p "OfficeSafe University" at bounding box center [54, 112] width 67 height 8
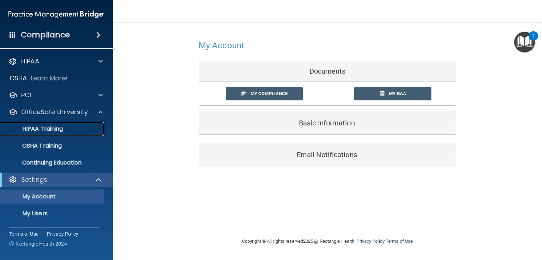
click at [47, 129] on p "HIPAA Training" at bounding box center [34, 129] width 58 height 7
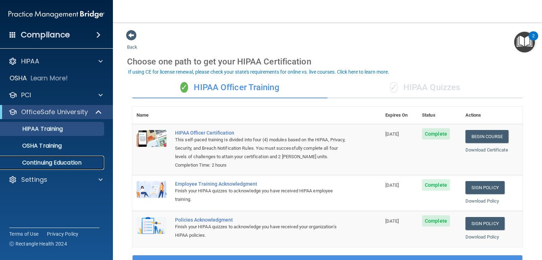
click at [69, 158] on link "Continuing Education" at bounding box center [48, 163] width 111 height 14
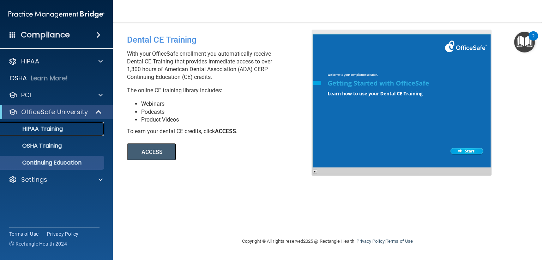
click at [58, 130] on p "HIPAA Training" at bounding box center [34, 129] width 58 height 7
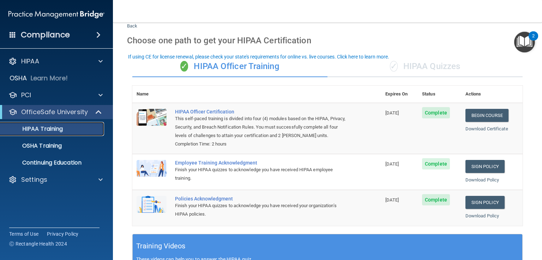
scroll to position [34, 0]
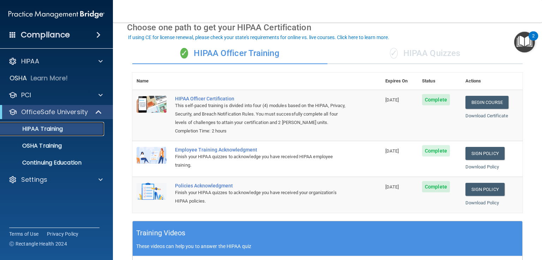
click at [437, 60] on div "✓ HIPAA Quizzes" at bounding box center [424, 53] width 195 height 21
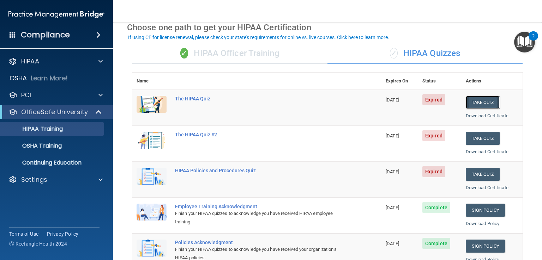
click at [480, 101] on button "Take Quiz" at bounding box center [483, 102] width 34 height 13
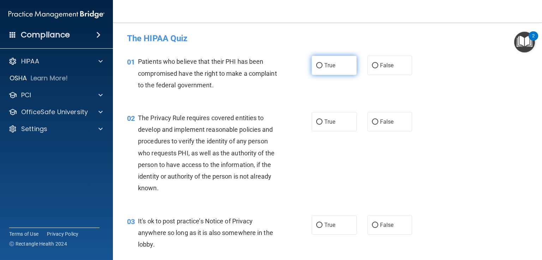
click at [316, 67] on input "True" at bounding box center [319, 65] width 6 height 5
radio input "true"
click at [316, 121] on input "True" at bounding box center [319, 122] width 6 height 5
radio input "true"
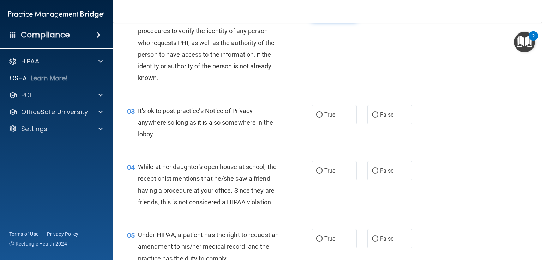
scroll to position [111, 0]
click at [372, 115] on input "False" at bounding box center [375, 114] width 6 height 5
radio input "true"
click at [372, 170] on input "False" at bounding box center [375, 170] width 6 height 5
radio input "true"
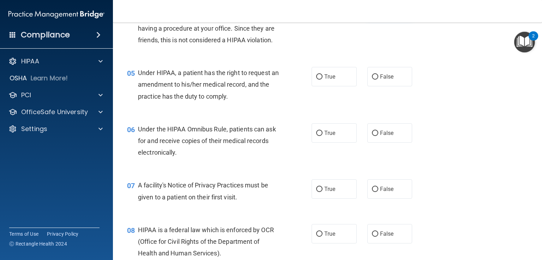
scroll to position [275, 0]
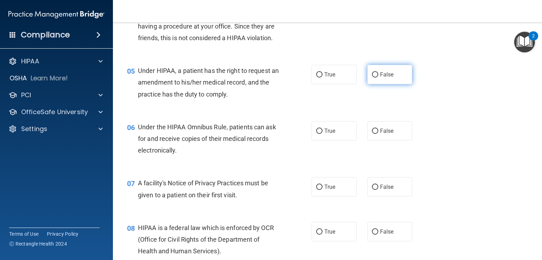
click at [373, 78] on input "False" at bounding box center [375, 74] width 6 height 5
radio input "true"
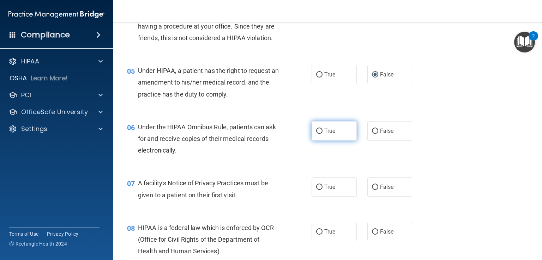
click at [316, 134] on input "True" at bounding box center [319, 131] width 6 height 5
radio input "true"
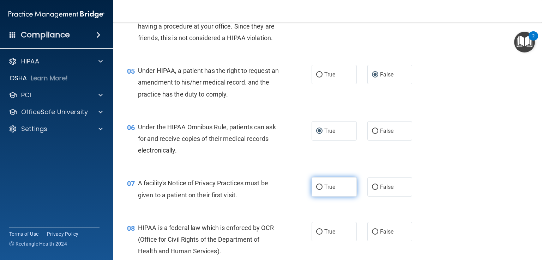
click at [316, 190] on input "True" at bounding box center [319, 187] width 6 height 5
radio input "true"
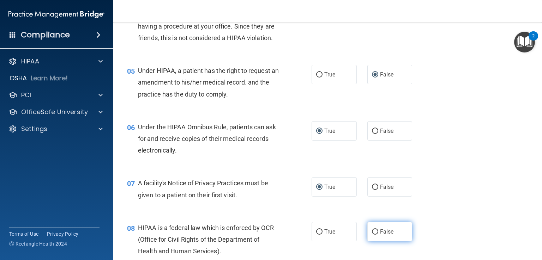
click at [372, 235] on input "False" at bounding box center [375, 232] width 6 height 5
radio input "true"
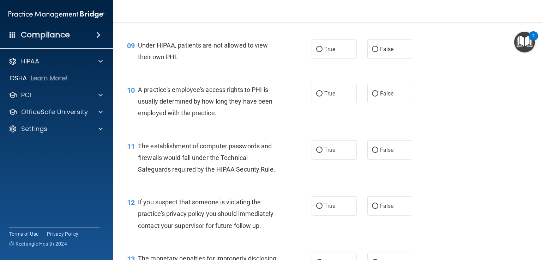
scroll to position [514, 0]
click at [372, 52] on input "False" at bounding box center [375, 49] width 6 height 5
radio input "true"
click at [372, 96] on input "False" at bounding box center [375, 93] width 6 height 5
radio input "true"
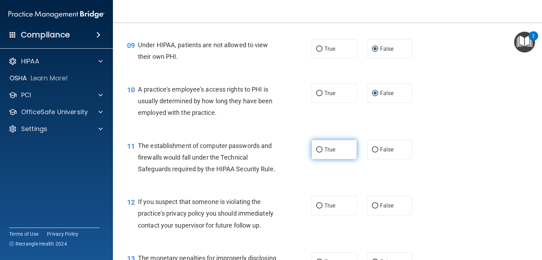
click at [319, 153] on input "True" at bounding box center [319, 149] width 6 height 5
radio input "true"
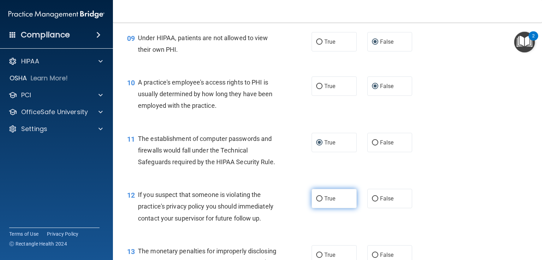
click at [316, 202] on input "True" at bounding box center [319, 199] width 6 height 5
radio input "true"
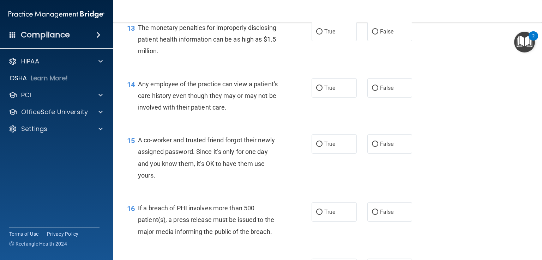
scroll to position [746, 0]
click at [319, 40] on label "True" at bounding box center [334, 30] width 45 height 19
click at [319, 34] on input "True" at bounding box center [319, 31] width 6 height 5
radio input "true"
click at [372, 90] on input "False" at bounding box center [375, 87] width 6 height 5
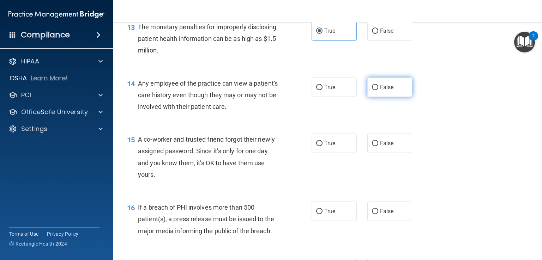
radio input "true"
click at [373, 146] on input "False" at bounding box center [375, 143] width 6 height 5
radio input "true"
click at [316, 215] on input "True" at bounding box center [319, 211] width 6 height 5
radio input "true"
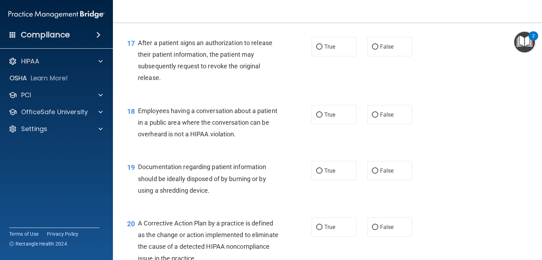
scroll to position [974, 0]
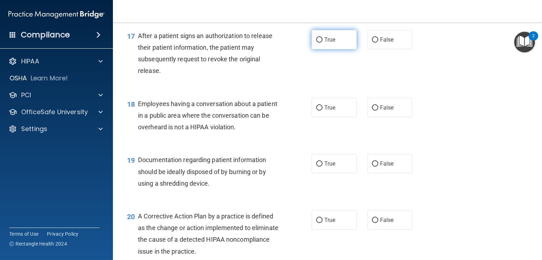
click at [316, 43] on input "True" at bounding box center [319, 39] width 6 height 5
radio input "true"
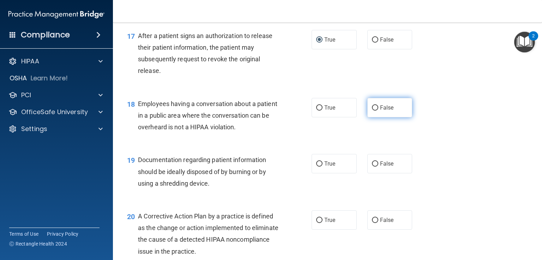
click at [372, 111] on input "False" at bounding box center [375, 107] width 6 height 5
radio input "true"
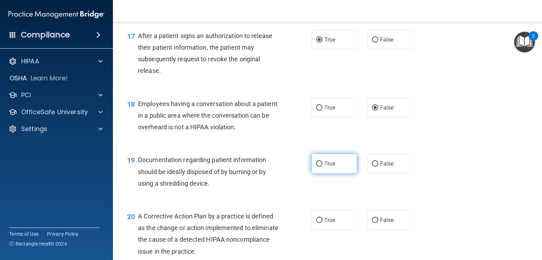
click at [316, 167] on input "True" at bounding box center [319, 164] width 6 height 5
radio input "true"
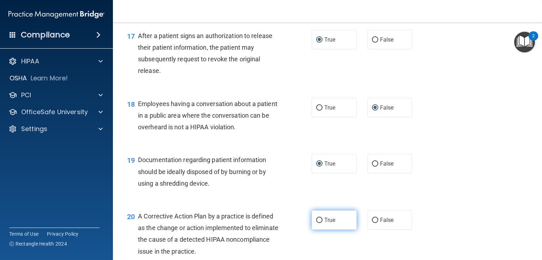
click at [316, 223] on input "True" at bounding box center [319, 220] width 6 height 5
radio input "true"
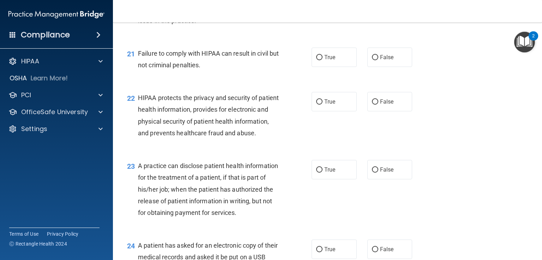
scroll to position [1214, 0]
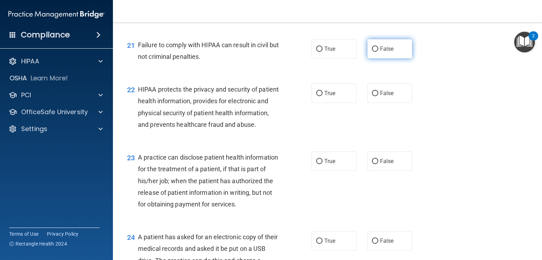
click at [372, 52] on input "False" at bounding box center [375, 49] width 6 height 5
radio input "true"
click at [312, 102] on label "True" at bounding box center [334, 93] width 45 height 19
click at [316, 96] on input "True" at bounding box center [319, 93] width 6 height 5
radio input "true"
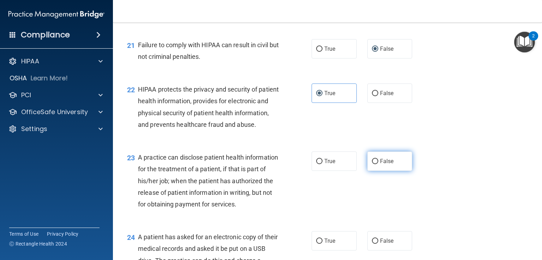
click at [372, 164] on input "False" at bounding box center [375, 161] width 6 height 5
radio input "true"
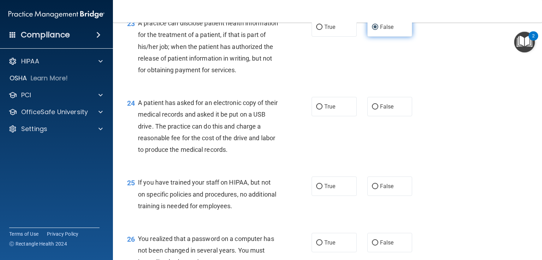
scroll to position [1349, 0]
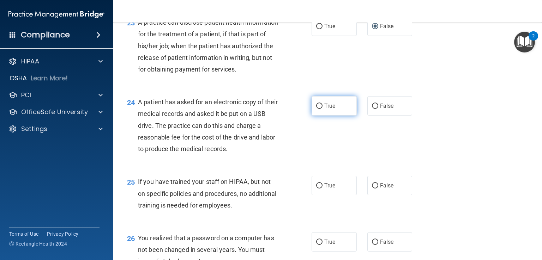
click at [316, 109] on input "True" at bounding box center [319, 106] width 6 height 5
radio input "true"
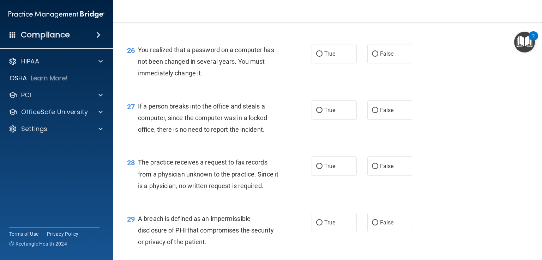
scroll to position [1541, 0]
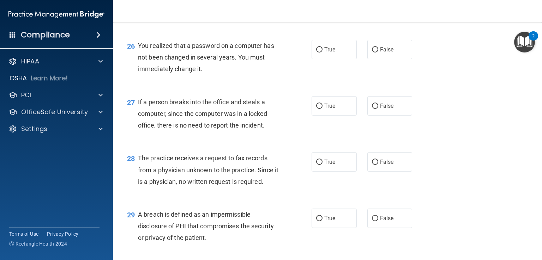
radio input "true"
click at [316, 53] on input "True" at bounding box center [319, 49] width 6 height 5
radio input "true"
click at [372, 109] on input "False" at bounding box center [375, 106] width 6 height 5
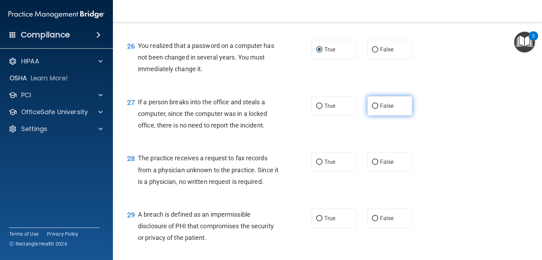
radio input "true"
click at [372, 165] on input "False" at bounding box center [375, 162] width 6 height 5
radio input "true"
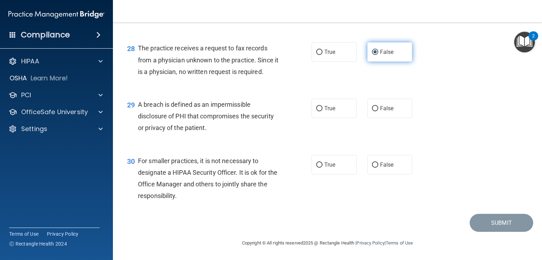
scroll to position [1687, 0]
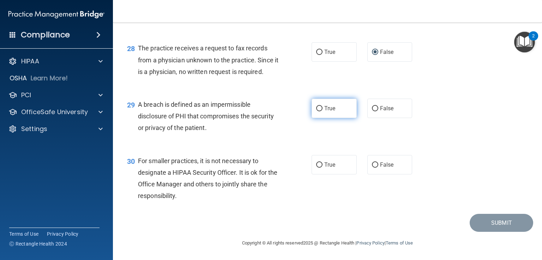
click at [317, 106] on input "True" at bounding box center [319, 108] width 6 height 5
radio input "true"
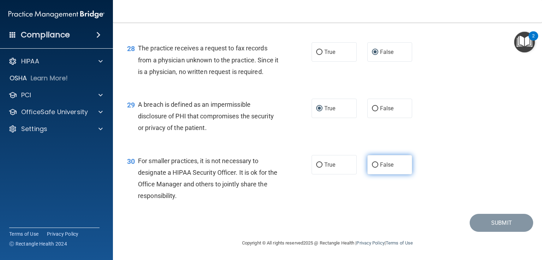
click at [372, 163] on input "False" at bounding box center [375, 165] width 6 height 5
radio input "true"
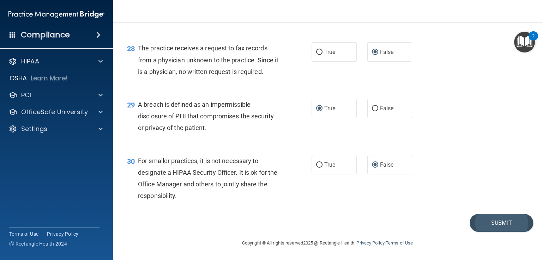
click at [491, 223] on button "Submit" at bounding box center [502, 223] width 64 height 18
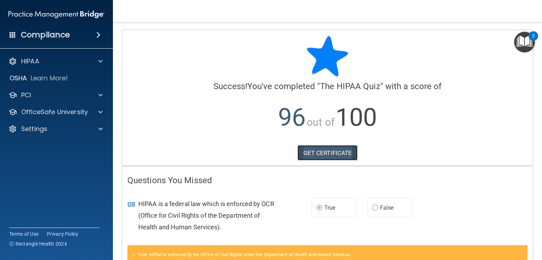
click at [329, 154] on link "GET CERTIFICATE" at bounding box center [327, 153] width 60 height 16
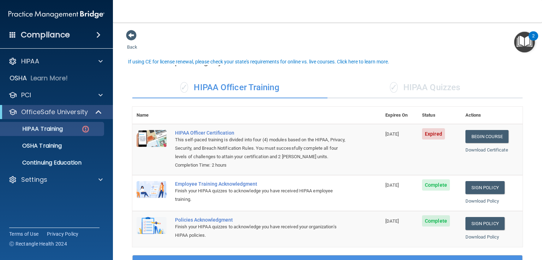
scroll to position [10, 0]
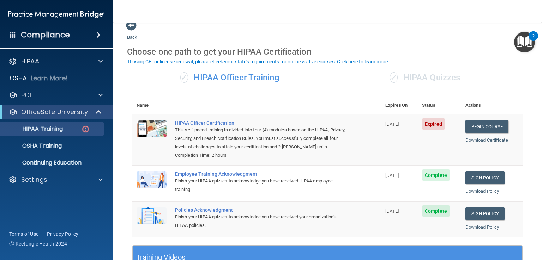
click at [437, 77] on div "✓ HIPAA Quizzes" at bounding box center [424, 77] width 195 height 21
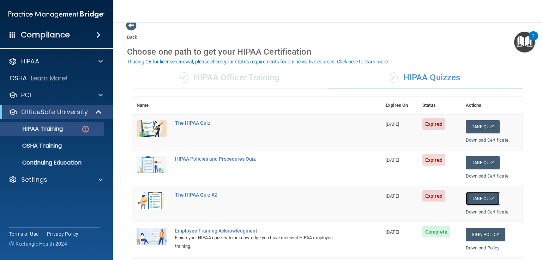
click at [483, 202] on button "Take Quiz" at bounding box center [483, 198] width 34 height 13
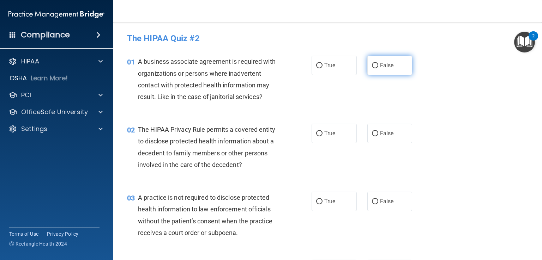
click at [372, 68] on input "False" at bounding box center [375, 65] width 6 height 5
radio input "true"
click at [316, 134] on input "True" at bounding box center [319, 133] width 6 height 5
radio input "true"
click at [373, 204] on input "False" at bounding box center [375, 201] width 6 height 5
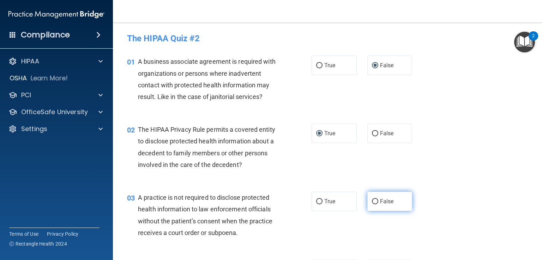
radio input "true"
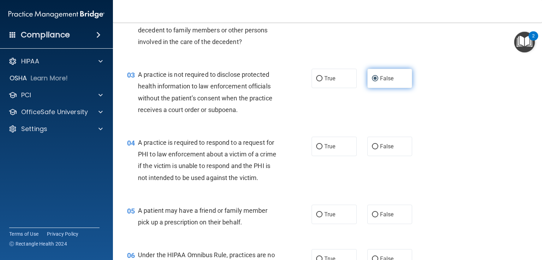
scroll to position [125, 0]
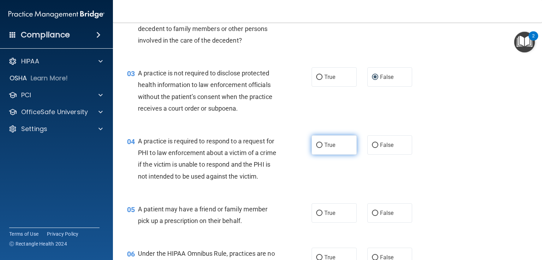
click at [326, 144] on span "True" at bounding box center [329, 145] width 11 height 7
click at [322, 144] on input "True" at bounding box center [319, 145] width 6 height 5
radio input "true"
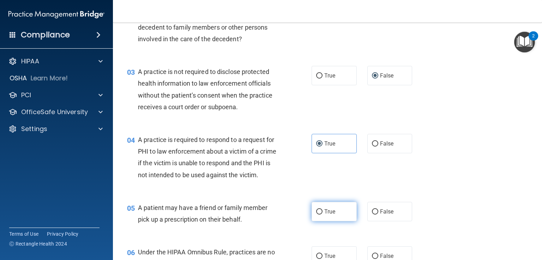
click at [332, 222] on label "True" at bounding box center [334, 211] width 45 height 19
click at [322, 215] on input "True" at bounding box center [319, 212] width 6 height 5
radio input "true"
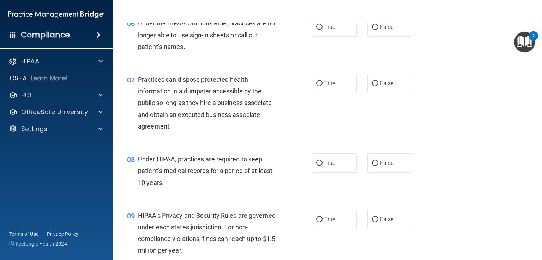
scroll to position [360, 0]
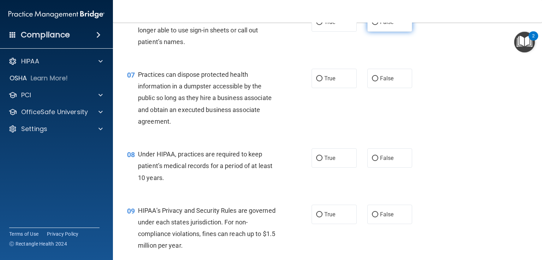
click at [372, 25] on input "False" at bounding box center [375, 22] width 6 height 5
radio input "true"
click at [372, 81] on input "False" at bounding box center [375, 78] width 6 height 5
radio input "true"
click at [372, 161] on input "False" at bounding box center [375, 158] width 6 height 5
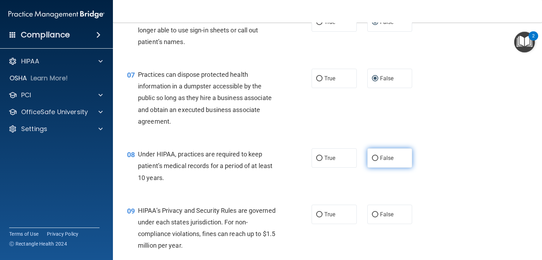
radio input "true"
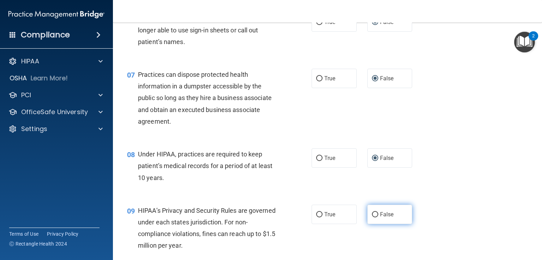
click at [372, 218] on input "False" at bounding box center [375, 214] width 6 height 5
radio input "true"
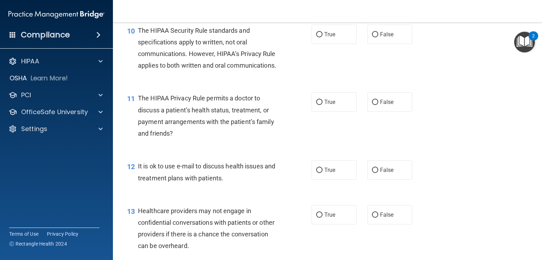
scroll to position [609, 0]
click at [316, 37] on input "True" at bounding box center [319, 33] width 6 height 5
radio input "true"
click at [316, 104] on input "True" at bounding box center [319, 101] width 6 height 5
radio input "true"
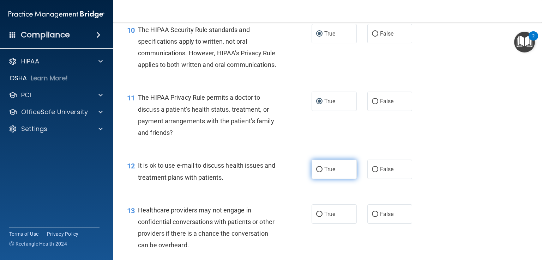
click at [318, 173] on input "True" at bounding box center [319, 169] width 6 height 5
radio input "true"
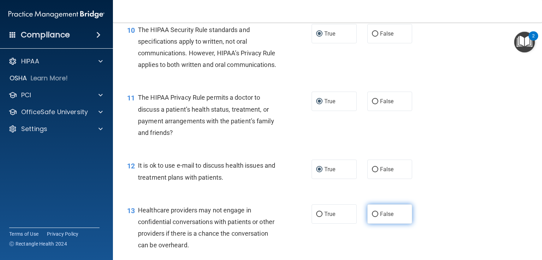
click at [380, 218] on span "False" at bounding box center [387, 214] width 14 height 7
click at [378, 217] on input "False" at bounding box center [375, 214] width 6 height 5
radio input "true"
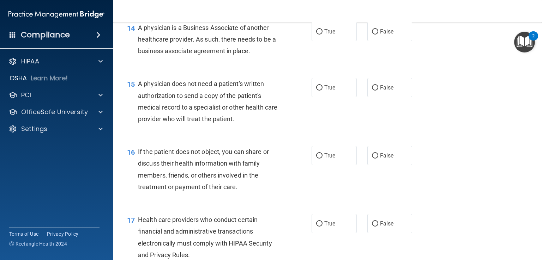
scroll to position [864, 0]
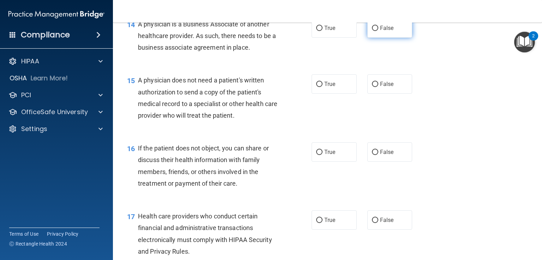
click at [373, 31] on input "False" at bounding box center [375, 28] width 6 height 5
radio input "true"
click at [316, 87] on input "True" at bounding box center [319, 84] width 6 height 5
radio input "true"
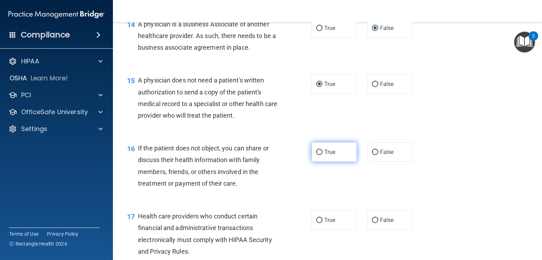
click at [316, 155] on input "True" at bounding box center [319, 152] width 6 height 5
radio input "true"
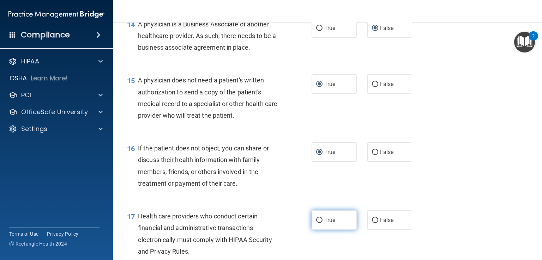
click at [318, 223] on input "True" at bounding box center [319, 220] width 6 height 5
radio input "true"
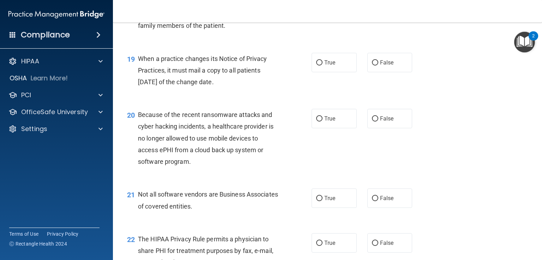
scroll to position [1148, 0]
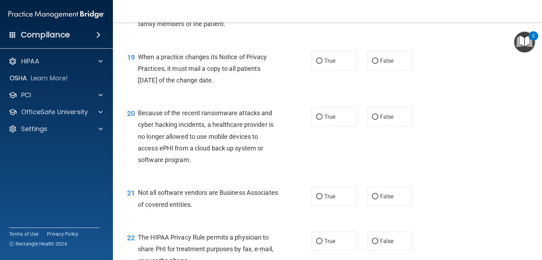
click at [372, 7] on input "False" at bounding box center [375, 4] width 6 height 5
radio input "true"
click at [380, 71] on label "False" at bounding box center [389, 60] width 45 height 19
click at [378, 64] on input "False" at bounding box center [375, 61] width 6 height 5
radio input "true"
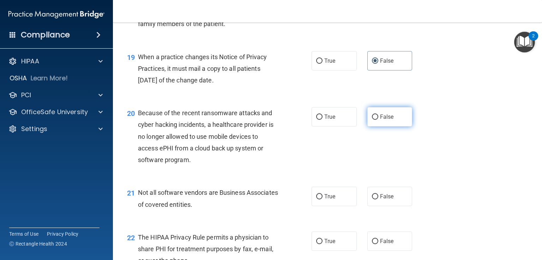
click at [373, 120] on input "False" at bounding box center [375, 117] width 6 height 5
radio input "true"
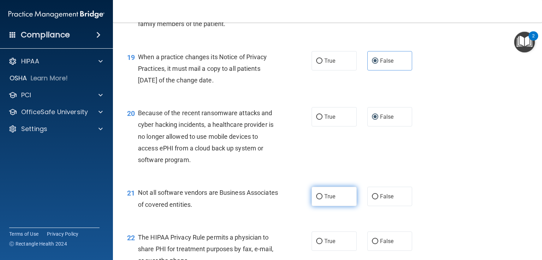
click at [316, 200] on input "True" at bounding box center [319, 196] width 6 height 5
radio input "true"
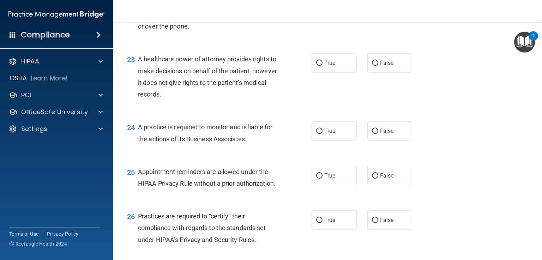
scroll to position [1383, 0]
click at [316, 10] on input "True" at bounding box center [319, 6] width 6 height 5
radio input "true"
click at [372, 66] on input "False" at bounding box center [375, 62] width 6 height 5
radio input "true"
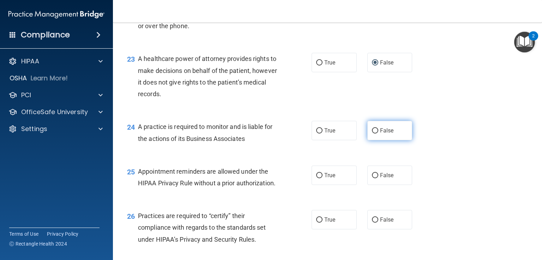
click at [372, 134] on input "False" at bounding box center [375, 130] width 6 height 5
radio input "true"
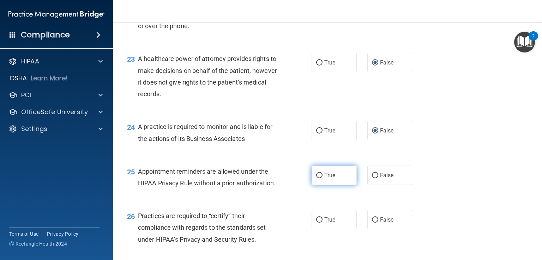
click at [312, 185] on label "True" at bounding box center [334, 175] width 45 height 19
click at [316, 179] on input "True" at bounding box center [319, 175] width 6 height 5
radio input "true"
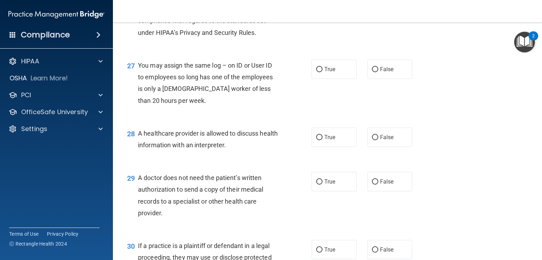
scroll to position [1579, 0]
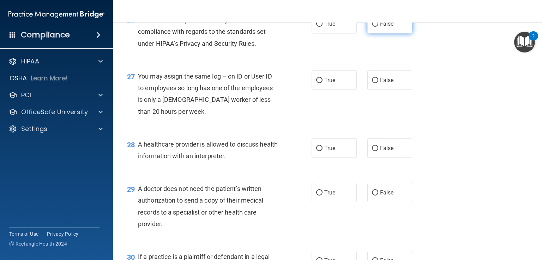
click at [373, 27] on input "False" at bounding box center [375, 24] width 6 height 5
radio input "true"
click at [372, 83] on input "False" at bounding box center [375, 80] width 6 height 5
radio input "true"
click at [316, 151] on input "True" at bounding box center [319, 148] width 6 height 5
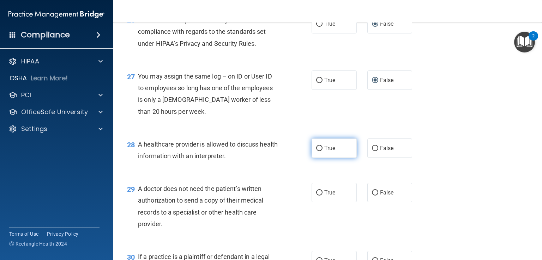
radio input "true"
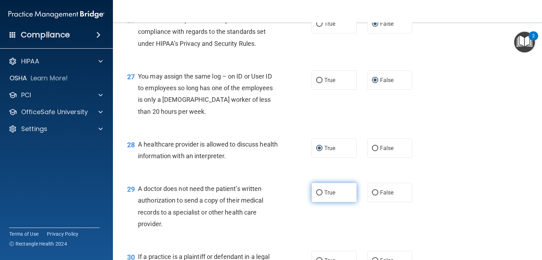
click at [328, 196] on span "True" at bounding box center [329, 192] width 11 height 7
click at [322, 196] on input "True" at bounding box center [319, 193] width 6 height 5
radio input "true"
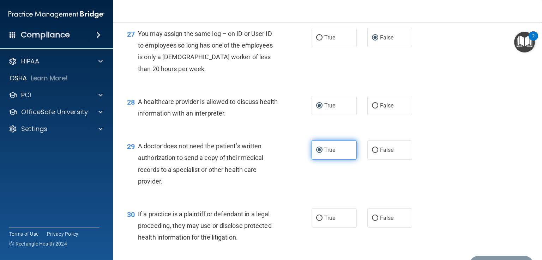
scroll to position [1687, 0]
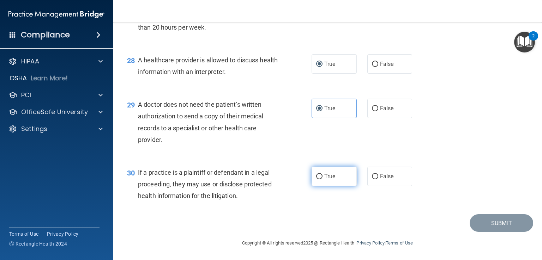
click at [327, 175] on span "True" at bounding box center [329, 176] width 11 height 7
click at [322, 175] on input "True" at bounding box center [319, 176] width 6 height 5
radio input "true"
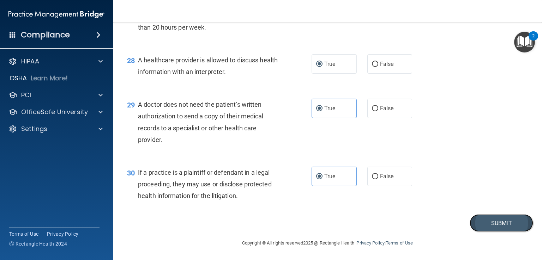
click at [503, 226] on button "Submit" at bounding box center [502, 224] width 64 height 18
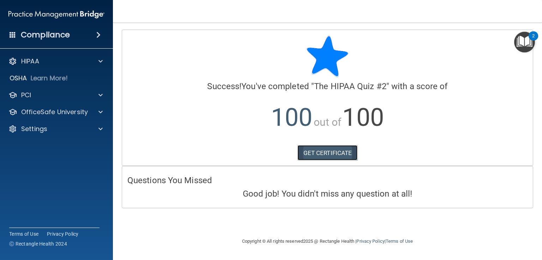
click at [327, 153] on link "GET CERTIFICATE" at bounding box center [327, 153] width 60 height 16
click at [61, 115] on p "OfficeSafe University" at bounding box center [54, 112] width 67 height 8
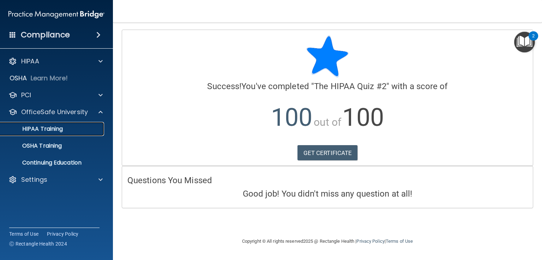
click at [52, 130] on p "HIPAA Training" at bounding box center [34, 129] width 58 height 7
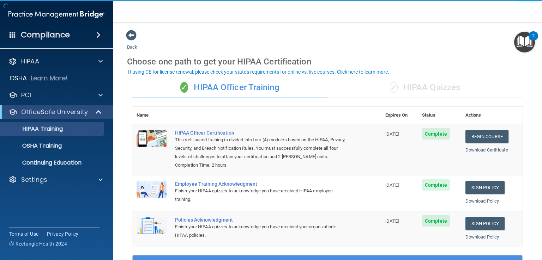
click at [437, 89] on div "✓ HIPAA Quizzes" at bounding box center [424, 87] width 195 height 21
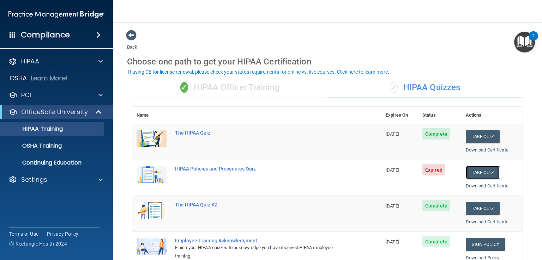
click at [470, 172] on button "Take Quiz" at bounding box center [483, 172] width 34 height 13
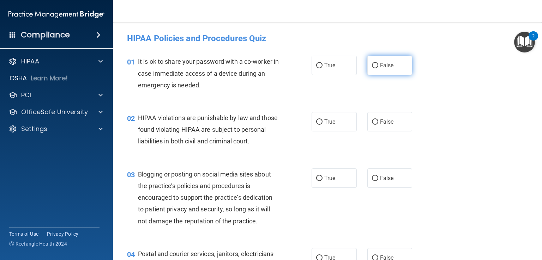
click at [372, 65] on input "False" at bounding box center [375, 65] width 6 height 5
radio input "true"
click at [316, 124] on input "True" at bounding box center [319, 122] width 6 height 5
radio input "true"
click at [372, 181] on input "False" at bounding box center [375, 178] width 6 height 5
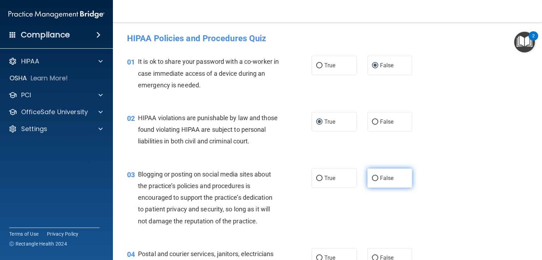
radio input "true"
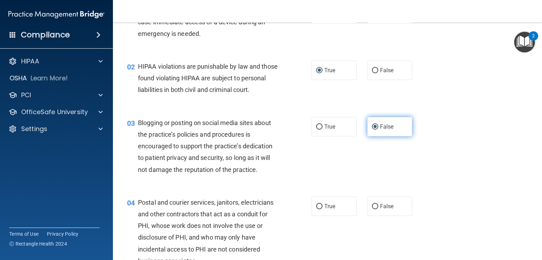
scroll to position [117, 0]
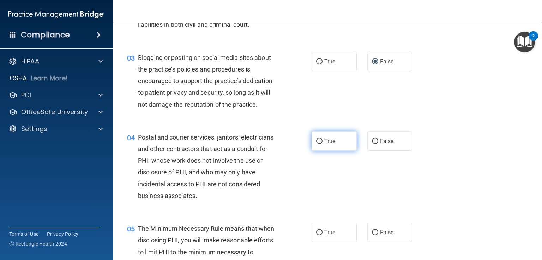
click at [318, 144] on input "True" at bounding box center [319, 141] width 6 height 5
radio input "true"
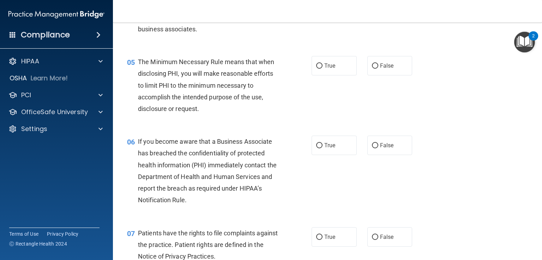
scroll to position [285, 0]
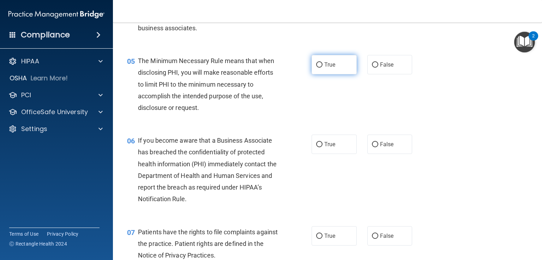
click at [317, 68] on input "True" at bounding box center [319, 64] width 6 height 5
radio input "true"
click at [374, 147] on input "False" at bounding box center [375, 144] width 6 height 5
radio input "true"
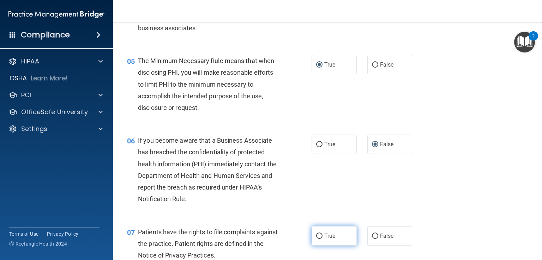
click at [318, 239] on input "True" at bounding box center [319, 236] width 6 height 5
radio input "true"
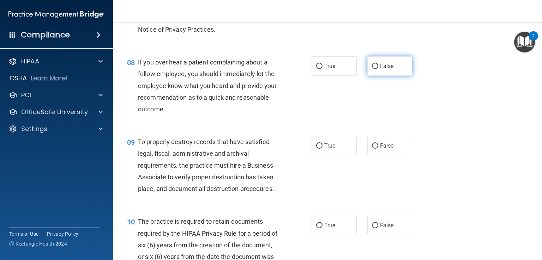
click at [372, 69] on input "False" at bounding box center [375, 66] width 6 height 5
radio input "true"
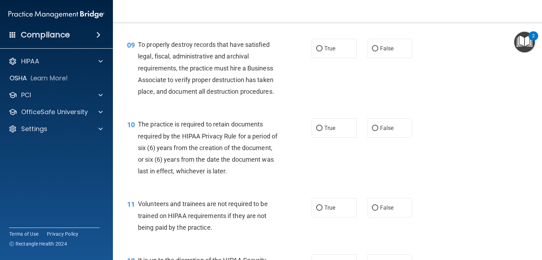
scroll to position [620, 0]
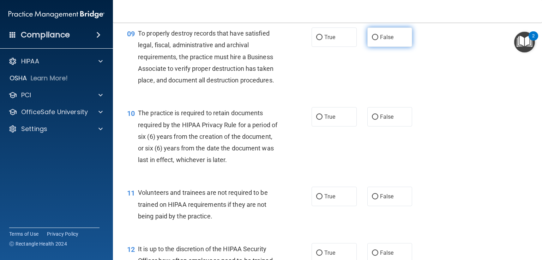
click at [373, 40] on input "False" at bounding box center [375, 37] width 6 height 5
radio input "true"
click at [316, 120] on input "True" at bounding box center [319, 117] width 6 height 5
radio input "true"
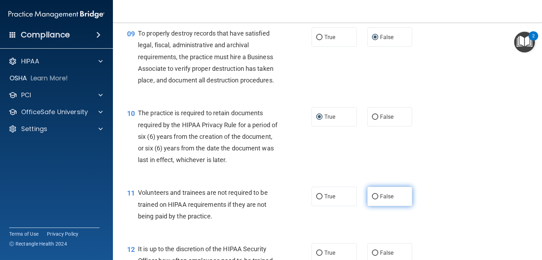
click at [372, 200] on input "False" at bounding box center [375, 196] width 6 height 5
radio input "true"
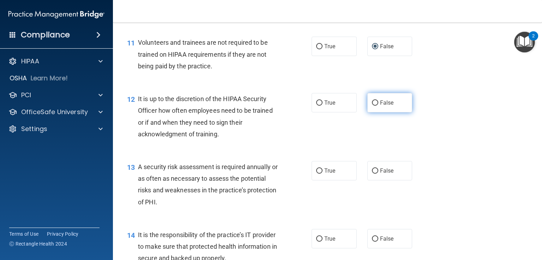
click at [372, 106] on input "False" at bounding box center [375, 103] width 6 height 5
radio input "true"
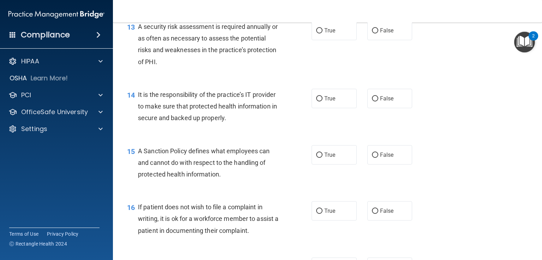
scroll to position [912, 0]
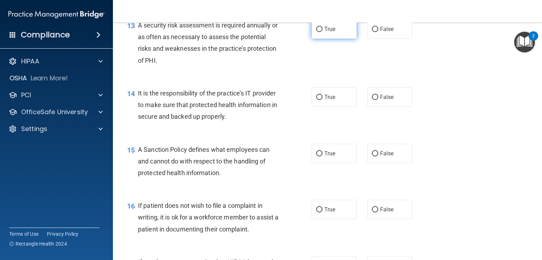
click at [316, 32] on input "True" at bounding box center [319, 29] width 6 height 5
radio input "true"
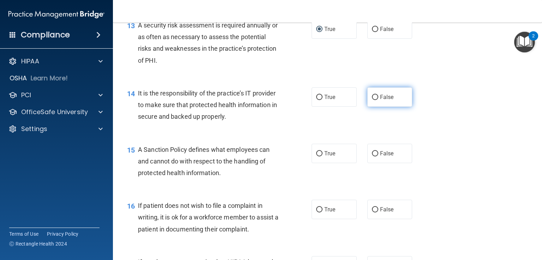
click at [372, 100] on input "False" at bounding box center [375, 97] width 6 height 5
radio input "true"
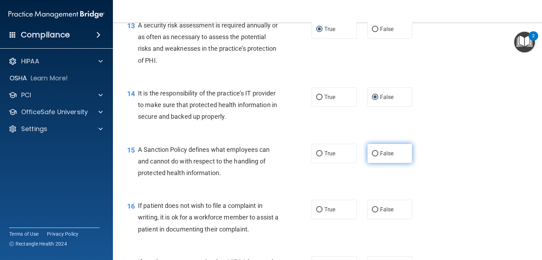
click at [372, 157] on input "False" at bounding box center [375, 153] width 6 height 5
radio input "true"
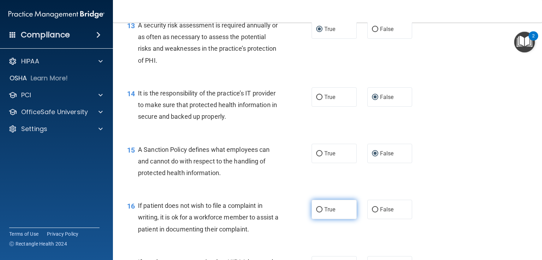
click at [316, 213] on input "True" at bounding box center [319, 209] width 6 height 5
radio input "true"
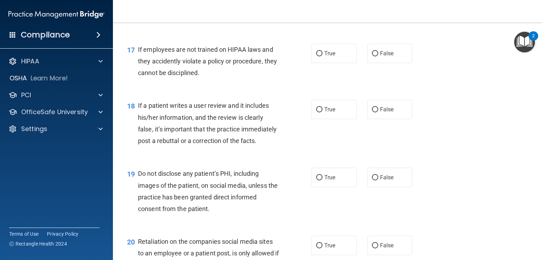
scroll to position [1126, 0]
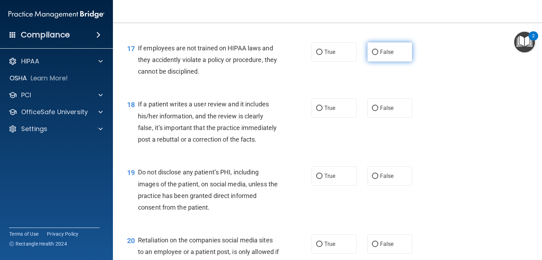
click at [372, 55] on input "False" at bounding box center [375, 52] width 6 height 5
radio input "true"
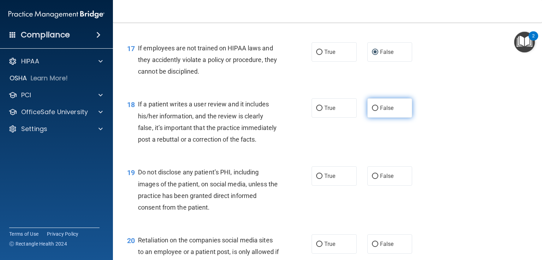
click at [373, 111] on input "False" at bounding box center [375, 108] width 6 height 5
radio input "true"
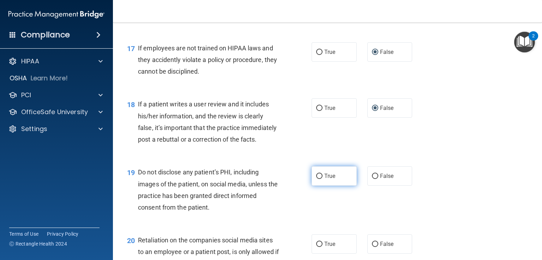
click at [316, 179] on input "True" at bounding box center [319, 176] width 6 height 5
radio input "true"
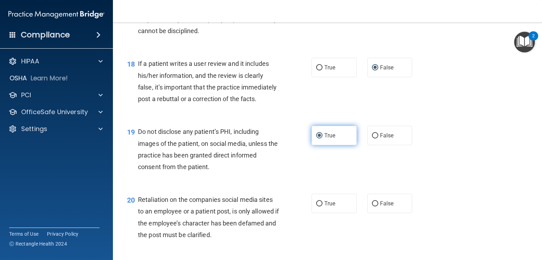
scroll to position [1239, 0]
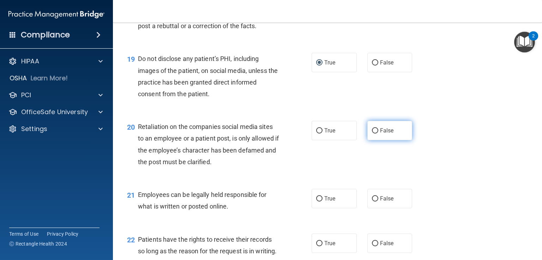
click at [374, 134] on input "False" at bounding box center [375, 130] width 6 height 5
radio input "true"
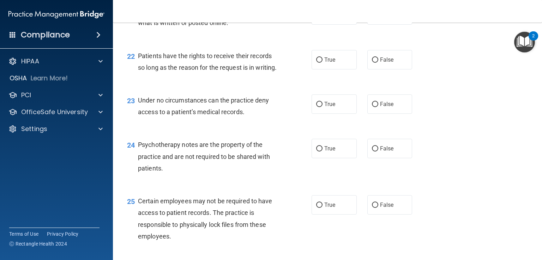
scroll to position [1424, 0]
click at [316, 17] on input "True" at bounding box center [319, 14] width 6 height 5
radio input "true"
click at [369, 69] on label "False" at bounding box center [389, 58] width 45 height 19
click at [372, 62] on input "False" at bounding box center [375, 59] width 6 height 5
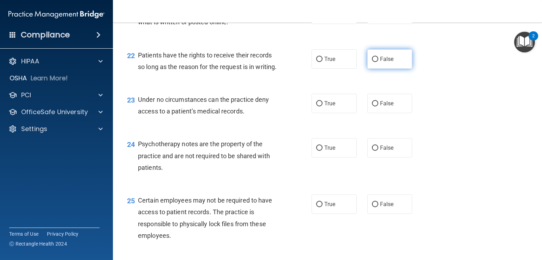
radio input "true"
click at [374, 107] on input "False" at bounding box center [375, 103] width 6 height 5
radio input "true"
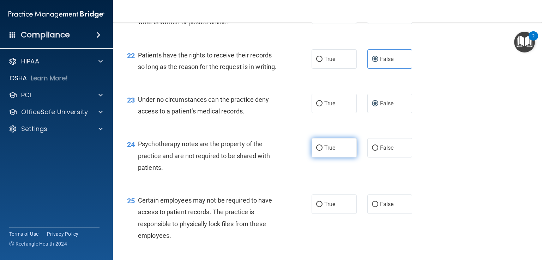
click at [313, 158] on label "True" at bounding box center [334, 147] width 45 height 19
click at [316, 151] on input "True" at bounding box center [319, 148] width 6 height 5
radio input "true"
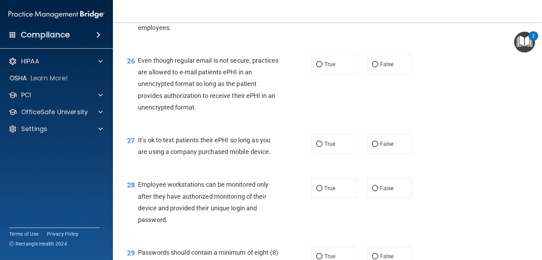
scroll to position [1633, 0]
radio input "true"
click at [316, 67] on input "True" at bounding box center [319, 63] width 6 height 5
radio input "true"
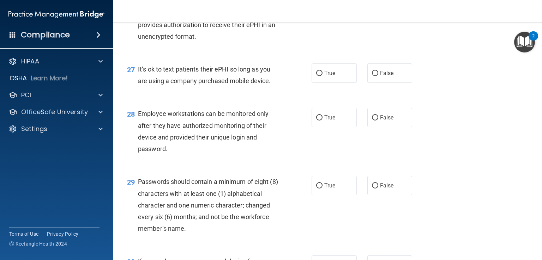
scroll to position [1703, 0]
click at [372, 76] on input "False" at bounding box center [375, 73] width 6 height 5
radio input "true"
click at [372, 120] on input "False" at bounding box center [375, 117] width 6 height 5
radio input "true"
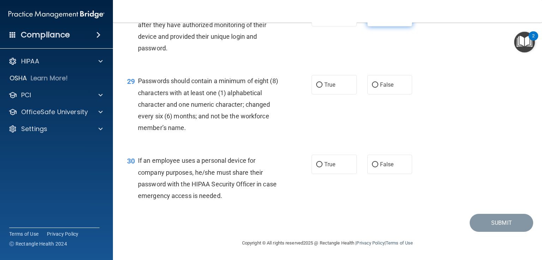
scroll to position [1809, 0]
click at [316, 88] on input "True" at bounding box center [319, 85] width 6 height 5
radio input "true"
click at [373, 168] on input "False" at bounding box center [375, 164] width 6 height 5
radio input "true"
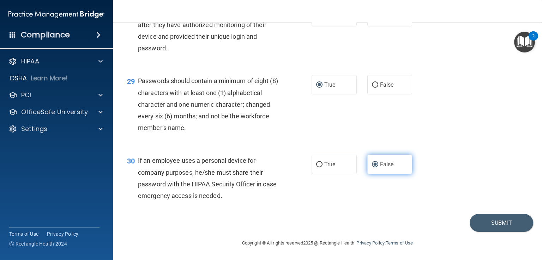
scroll to position [1839, 0]
click at [489, 219] on button "Submit" at bounding box center [502, 223] width 64 height 18
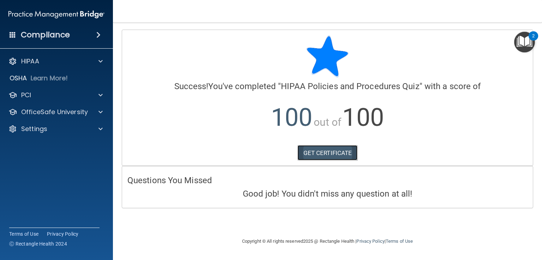
click at [326, 151] on link "GET CERTIFICATE" at bounding box center [327, 153] width 60 height 16
click at [47, 117] on div "OfficeSafe University" at bounding box center [56, 112] width 113 height 14
click at [58, 114] on p "OfficeSafe University" at bounding box center [54, 112] width 67 height 8
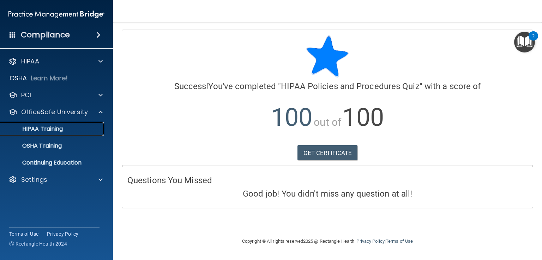
click at [52, 127] on p "HIPAA Training" at bounding box center [34, 129] width 58 height 7
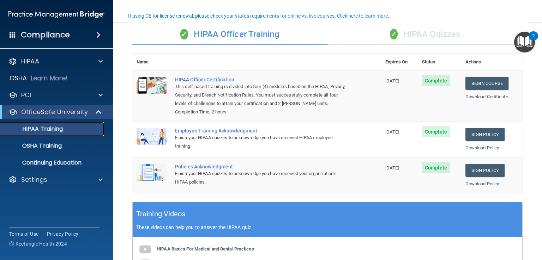
scroll to position [59, 0]
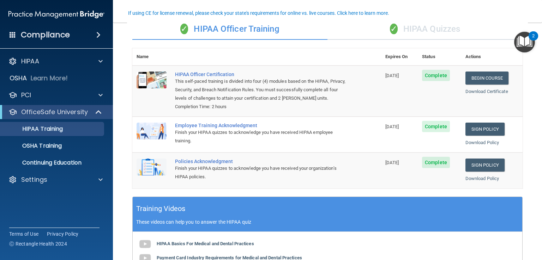
click at [416, 32] on div "✓ HIPAA Quizzes" at bounding box center [424, 29] width 195 height 21
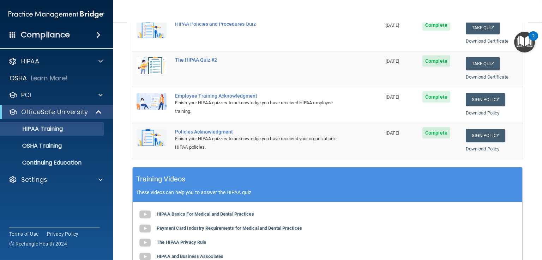
scroll to position [145, 0]
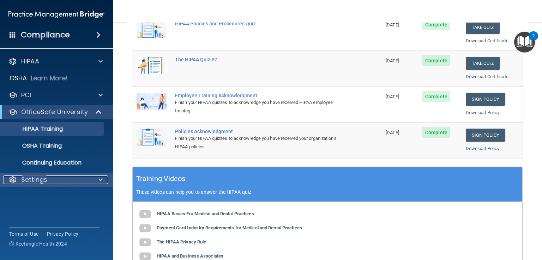
click at [41, 177] on p "Settings" at bounding box center [34, 180] width 26 height 8
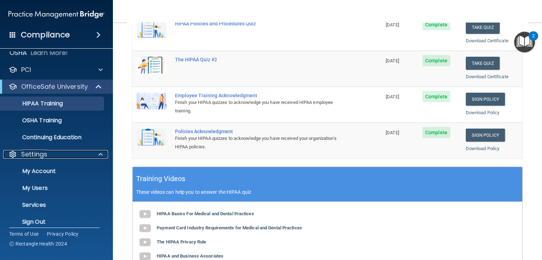
scroll to position [32, 0]
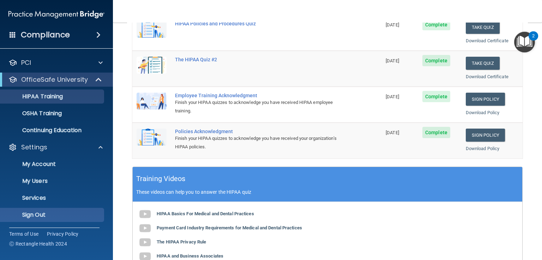
click at [38, 220] on link "Sign Out" at bounding box center [48, 215] width 111 height 14
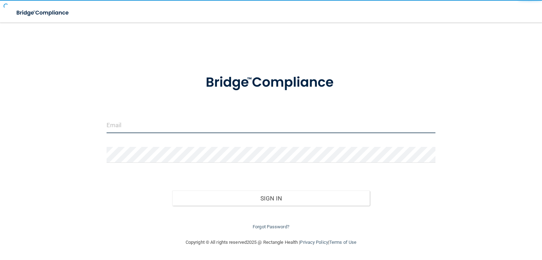
type input "[EMAIL_ADDRESS][DOMAIN_NAME]"
